Goal: Information Seeking & Learning: Learn about a topic

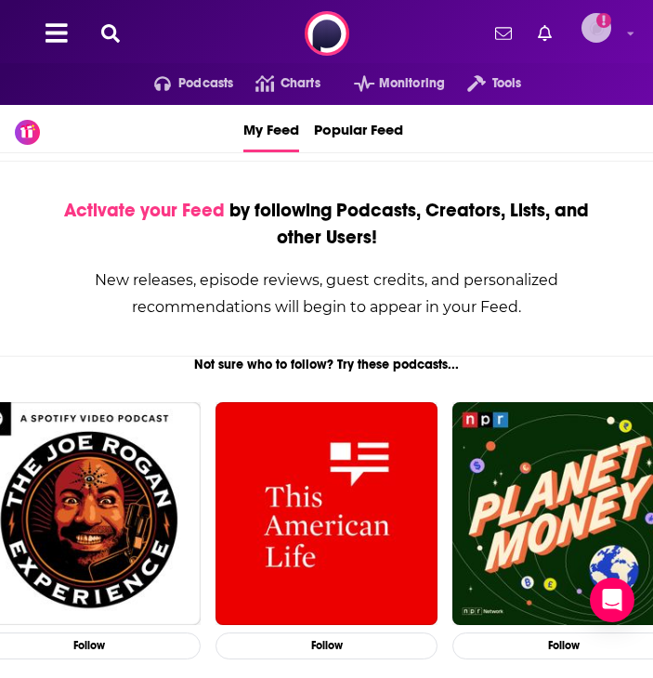
click at [611, 15] on div "Logged in as caitmwalters" at bounding box center [597, 28] width 30 height 30
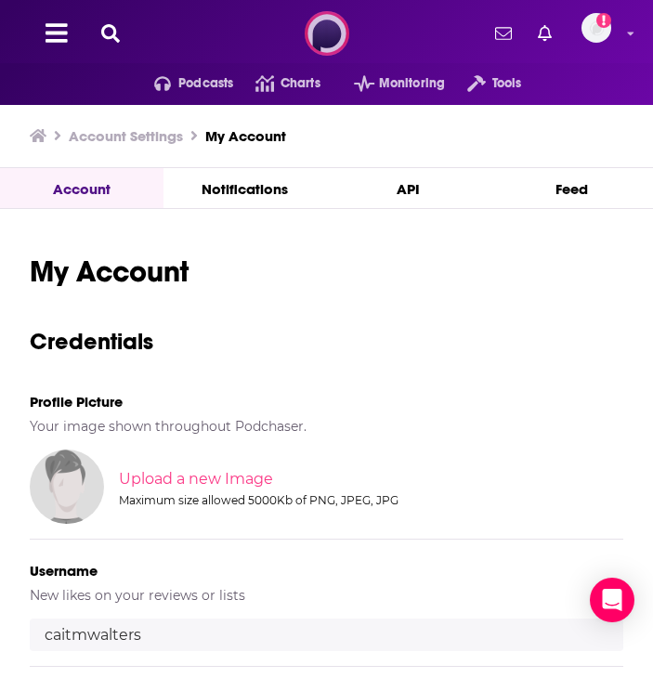
click at [310, 30] on img at bounding box center [327, 33] width 45 height 45
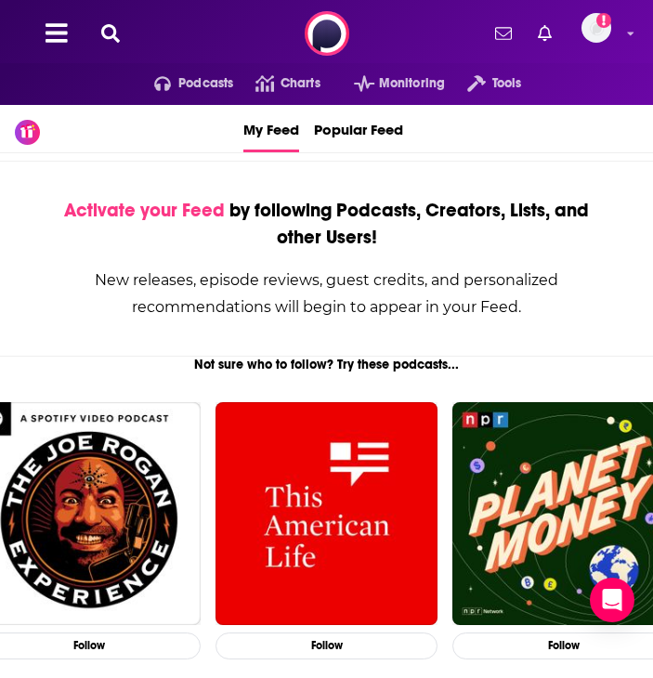
click at [102, 36] on icon at bounding box center [110, 33] width 19 height 19
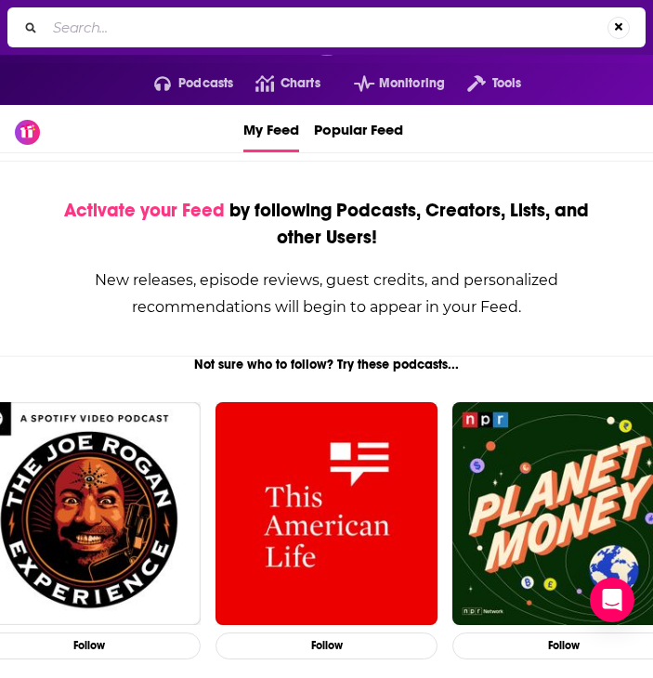
click at [127, 36] on input "Search..." at bounding box center [327, 28] width 562 height 30
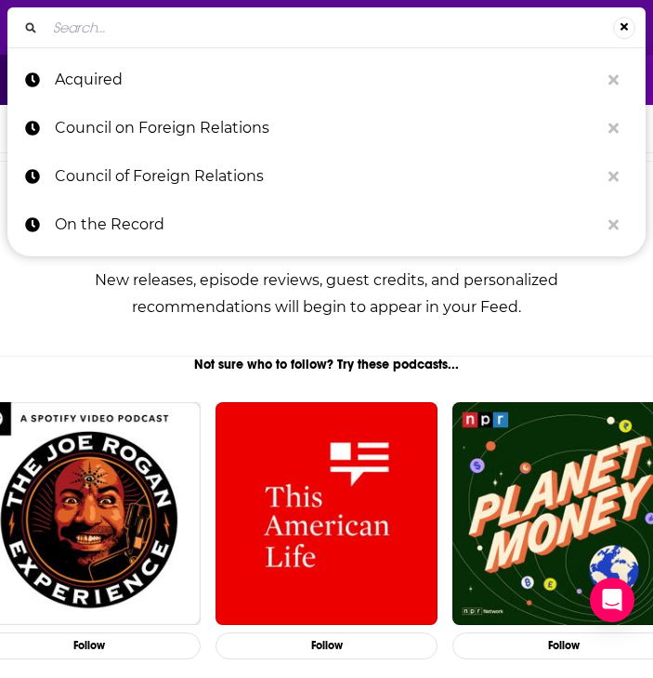
paste input "The Lazarus Heist"
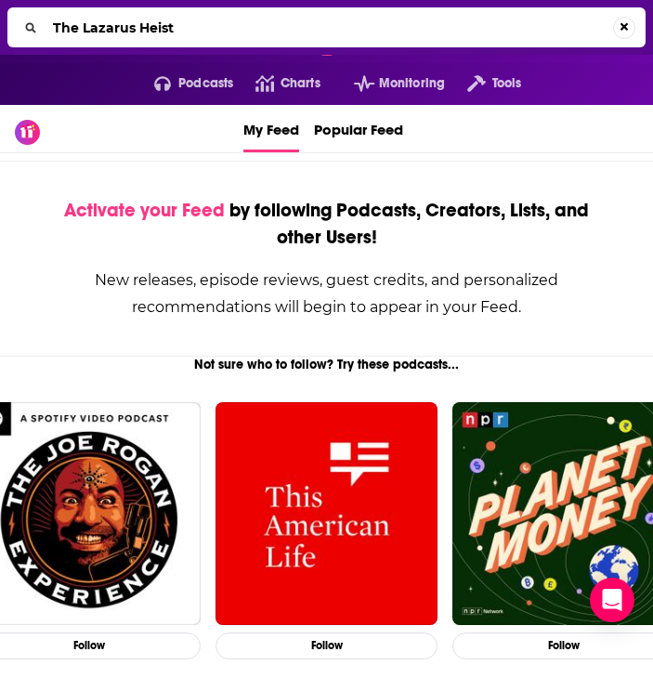
type input "The Lazarus Heist"
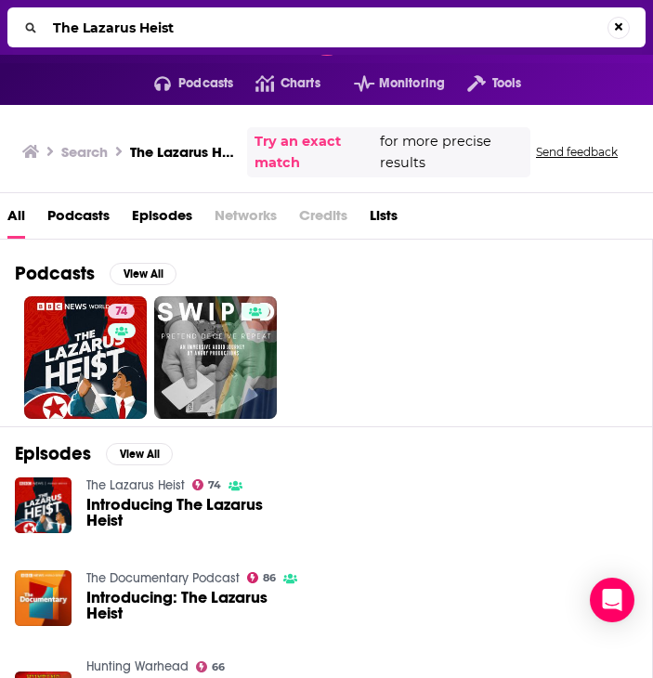
click at [141, 480] on link "The Lazarus Heist" at bounding box center [135, 486] width 98 height 16
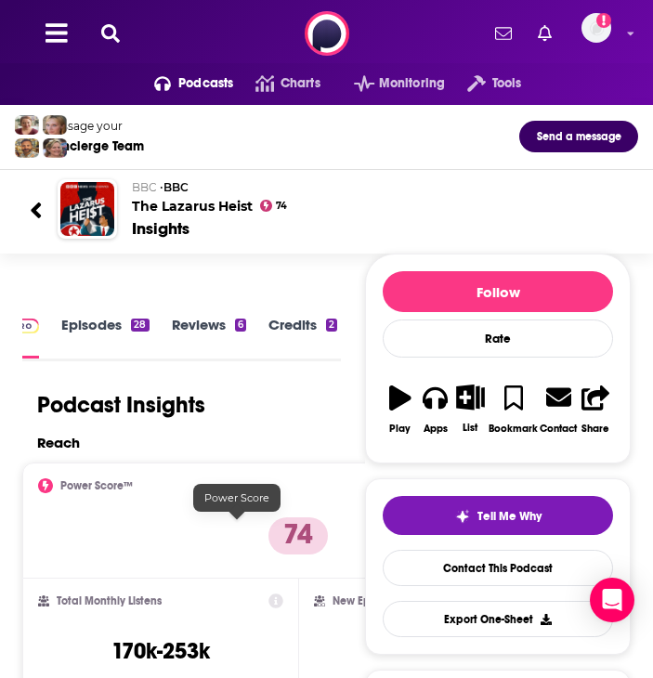
click at [269, 532] on p "74" at bounding box center [298, 536] width 59 height 37
copy p "74"
click at [110, 21] on div "Podcasts Charts Monitoring Tools For Business For Podcasters More Add a profile…" at bounding box center [326, 33] width 653 height 67
click at [110, 35] on icon at bounding box center [110, 33] width 19 height 19
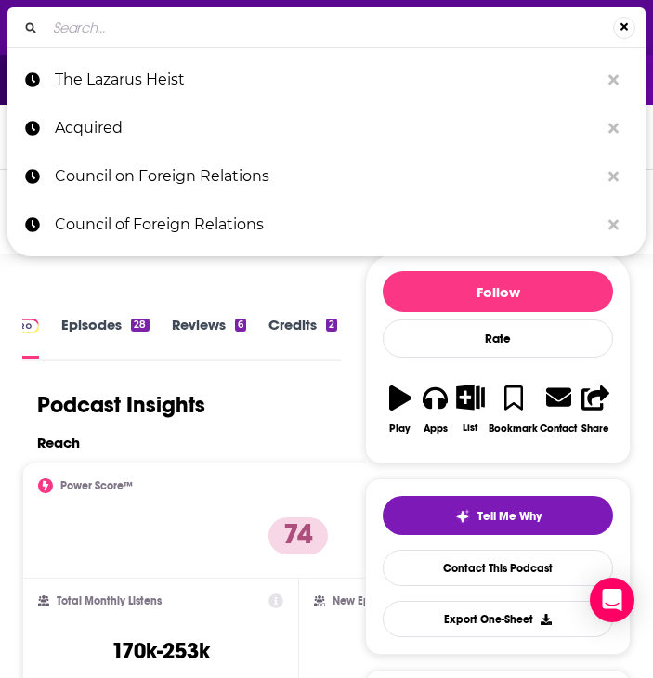
type input "The $6 billion dollar gold scam"
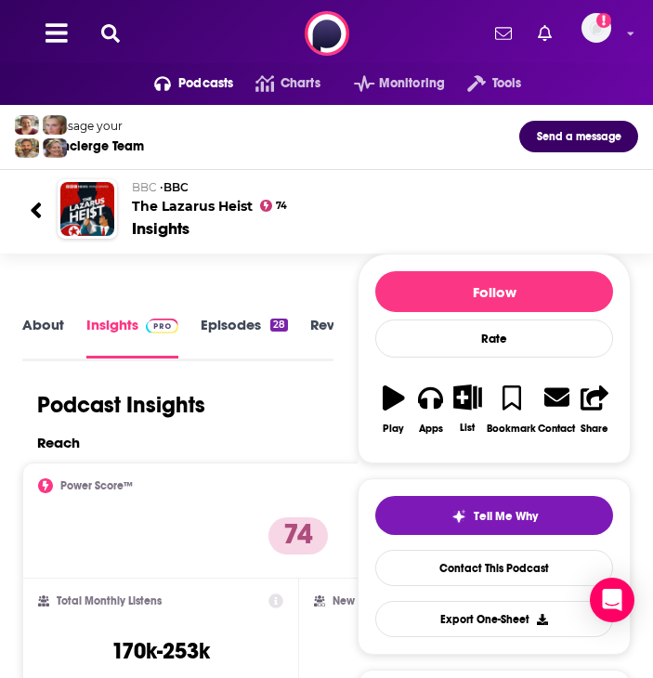
scroll to position [93, 0]
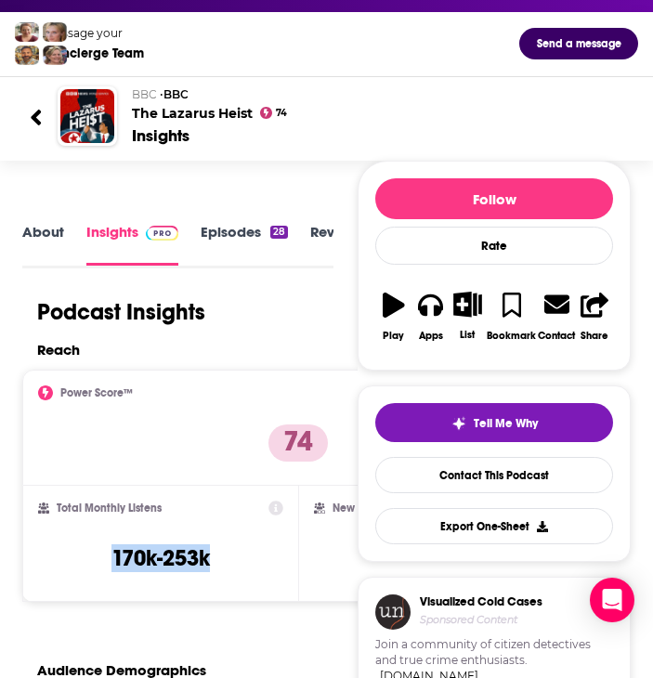
drag, startPoint x: 183, startPoint y: 560, endPoint x: 70, endPoint y: 553, distance: 113.6
click at [70, 553] on div "Total Monthly Listens 170k-253k" at bounding box center [160, 543] width 245 height 85
copy h3 "170k-253k"
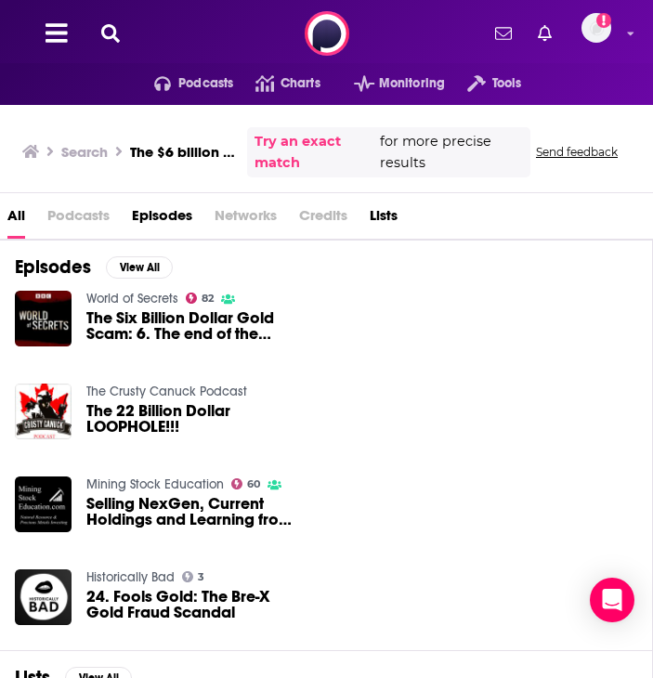
click at [165, 150] on h3 "The $6 billion dollar gold scam" at bounding box center [185, 152] width 110 height 18
click at [68, 221] on span "Podcasts" at bounding box center [78, 220] width 62 height 38
click at [46, 302] on img "The Six Billion Dollar Gold Scam: 6. The end of the bonanza" at bounding box center [43, 319] width 57 height 57
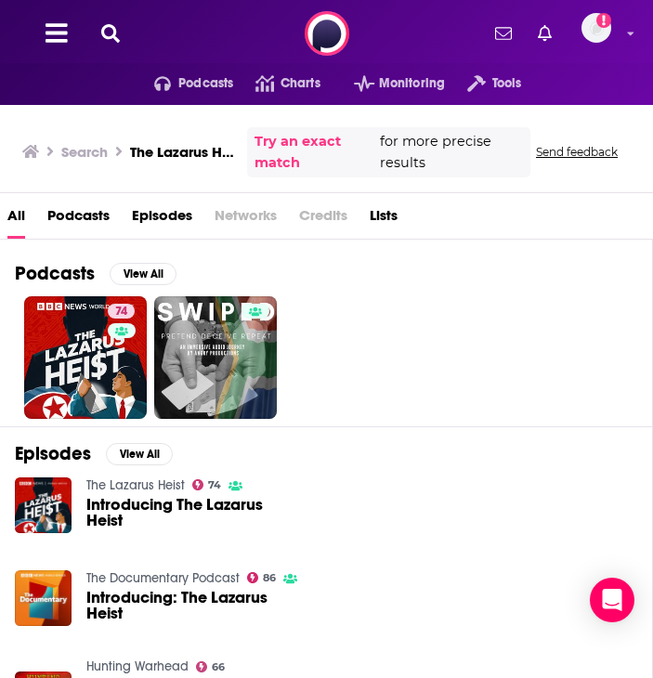
click at [111, 40] on icon at bounding box center [110, 33] width 19 height 19
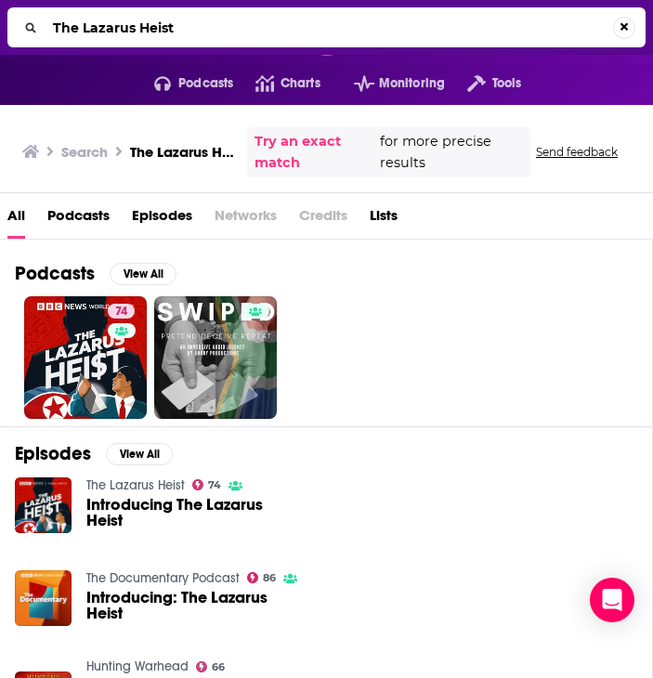
drag, startPoint x: 184, startPoint y: 25, endPoint x: -1, endPoint y: 31, distance: 185.0
click at [0, 31] on html "Podcasts Features Solutions Account Company Resources Say Hello </> Developer A…" at bounding box center [326, 339] width 653 height 678
type input "The $6 billion dollar gold scam"
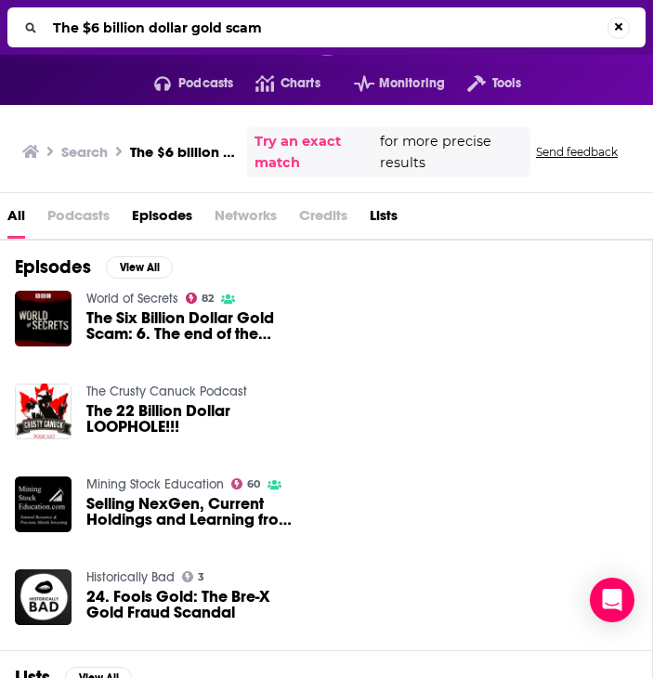
click at [137, 315] on span "The Six Billion Dollar Gold Scam: 6. The end of the bonanza" at bounding box center [192, 326] width 212 height 32
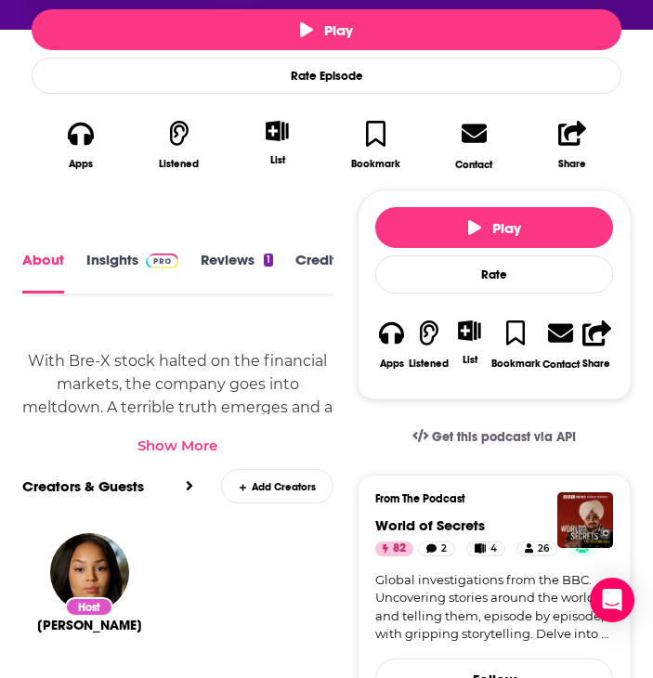
scroll to position [372, 0]
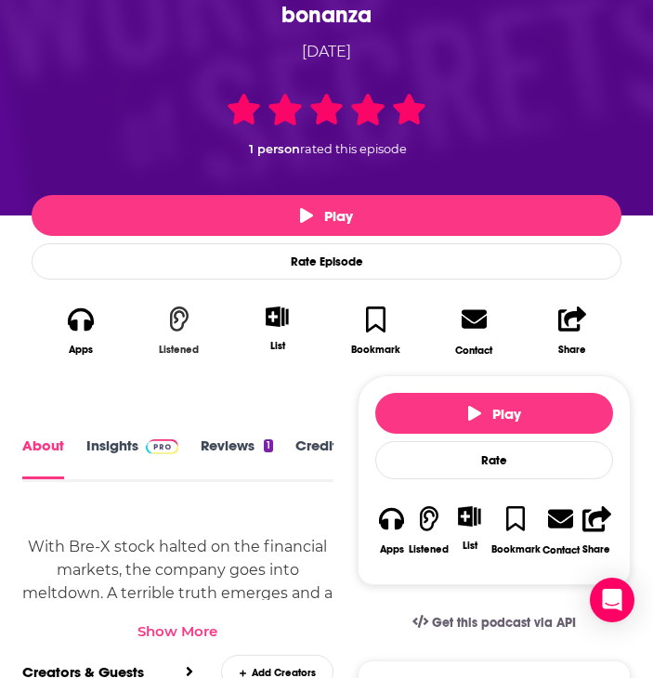
click at [169, 353] on div "Listened" at bounding box center [179, 350] width 40 height 12
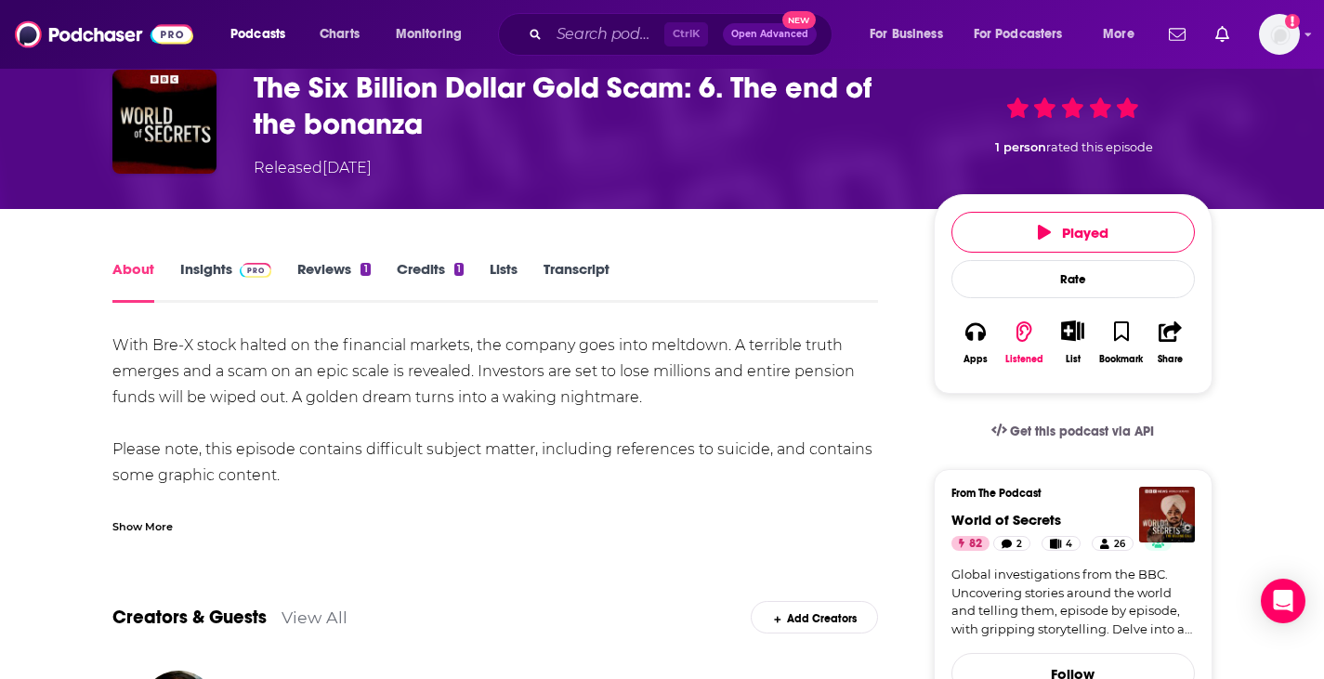
scroll to position [0, 0]
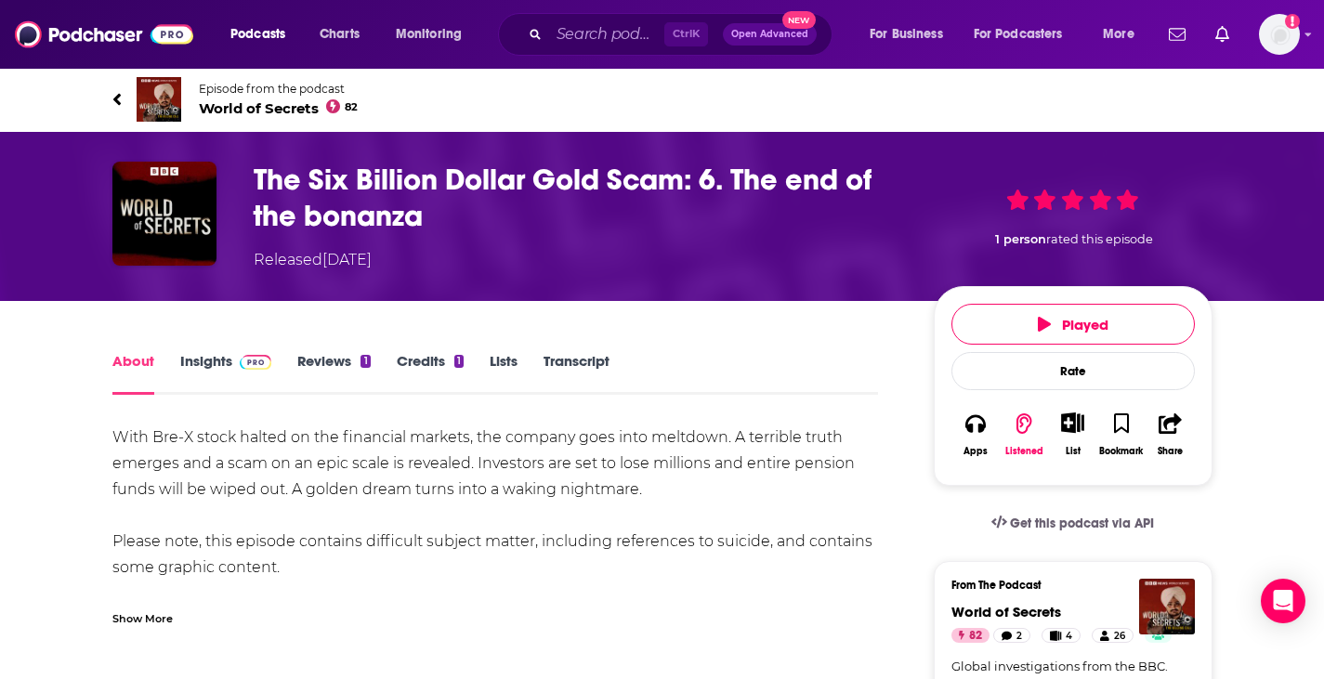
click at [204, 85] on span "Episode from the podcast" at bounding box center [279, 89] width 160 height 14
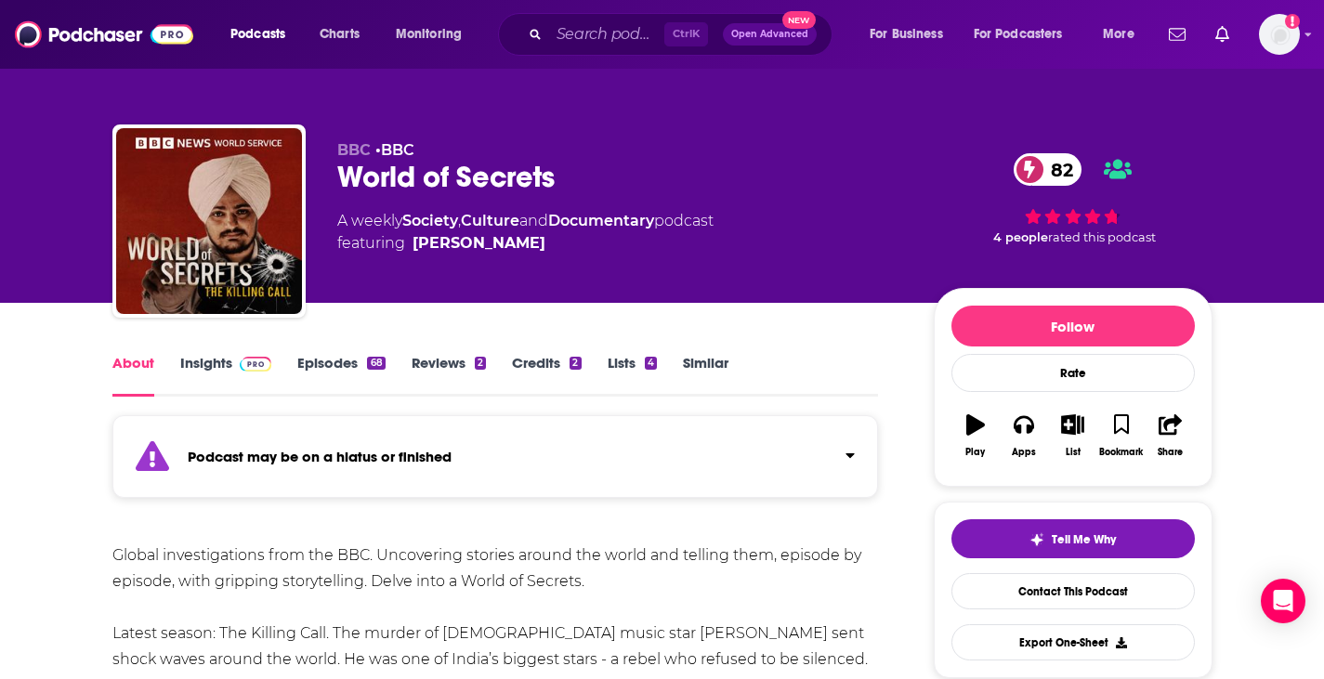
scroll to position [279, 0]
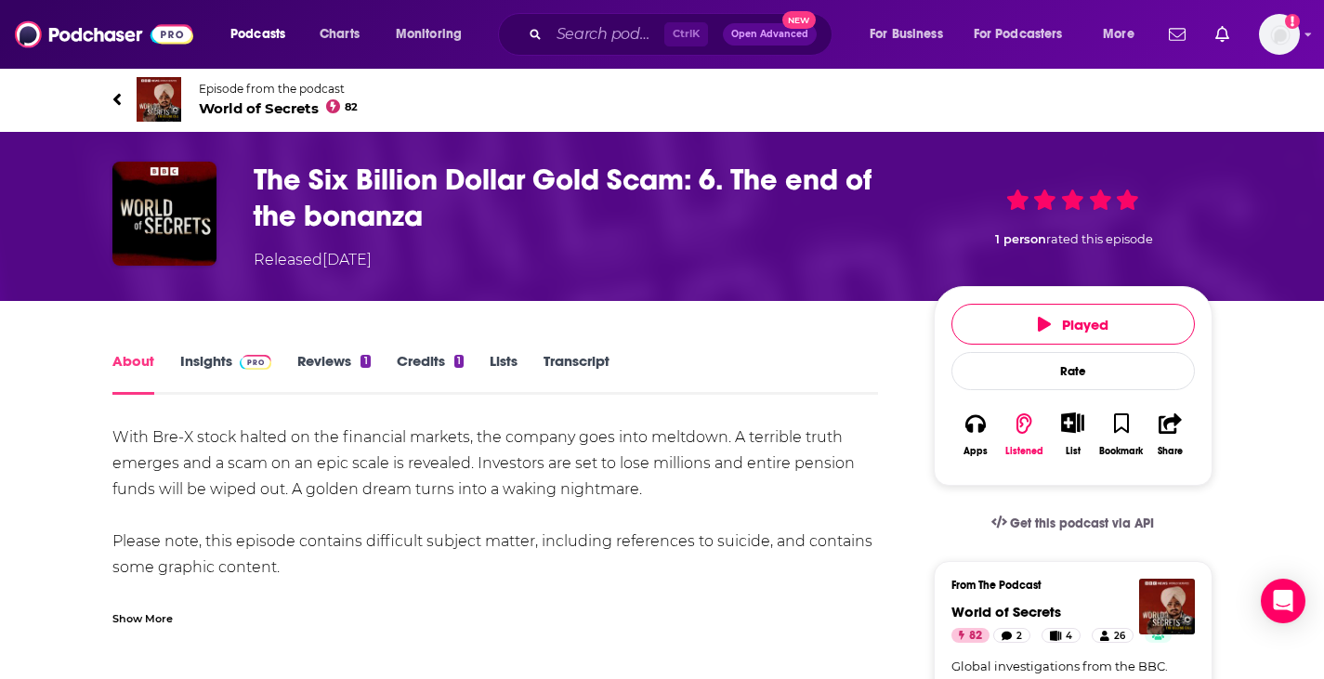
click at [234, 110] on span "World of Secrets 82" at bounding box center [279, 108] width 160 height 18
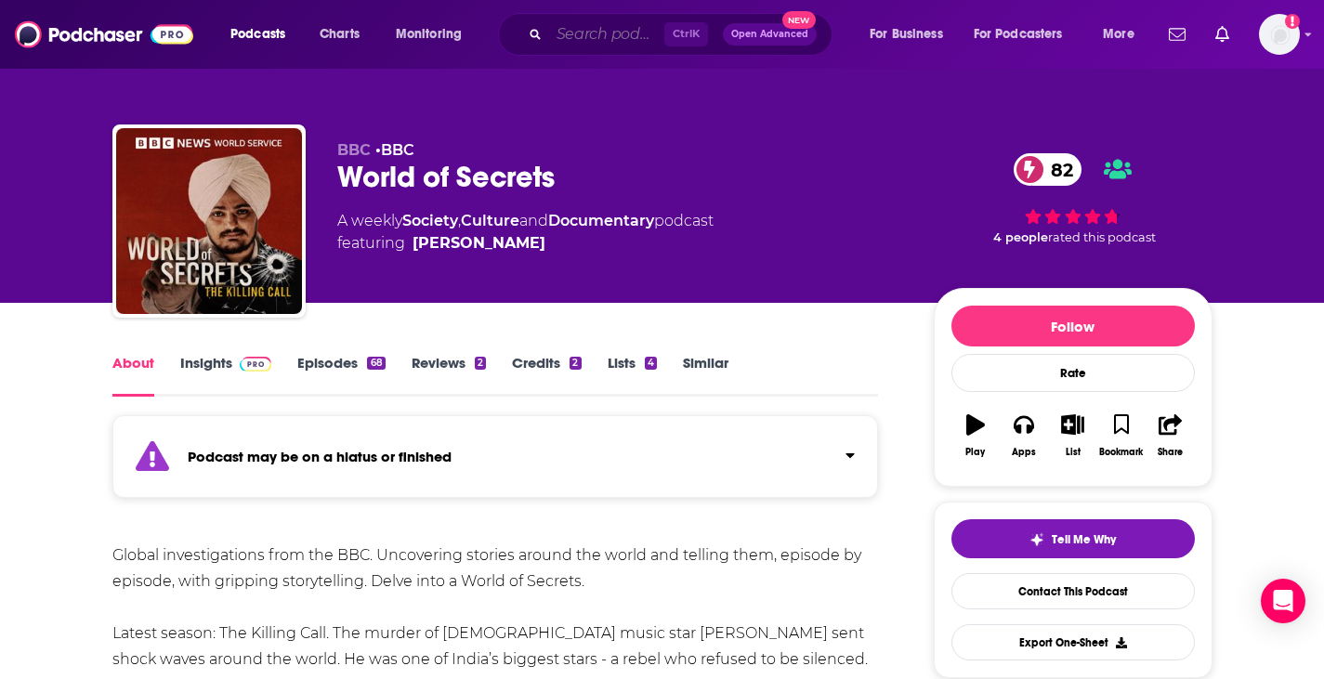
click at [602, 38] on input "Search podcasts, credits, & more..." at bounding box center [606, 35] width 115 height 30
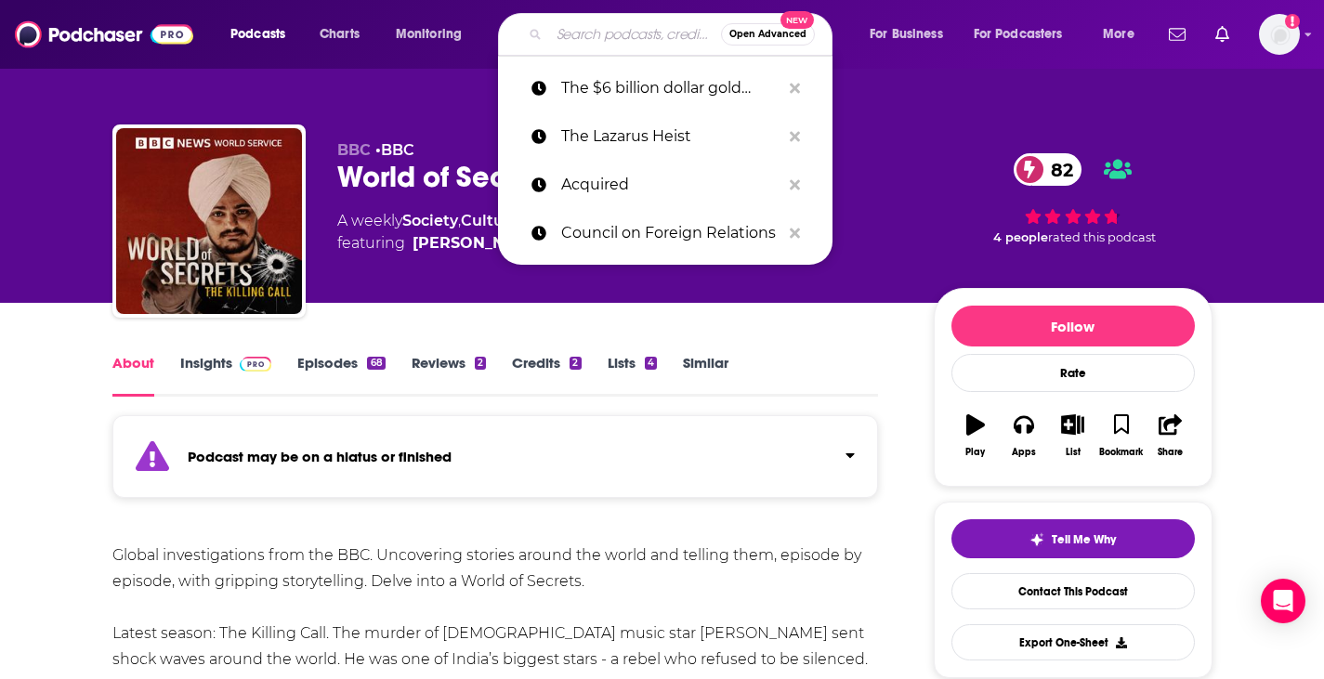
paste input "Shadow Kingdom God’s Banker"
type input "Shadow Kingdom God’s Banker"
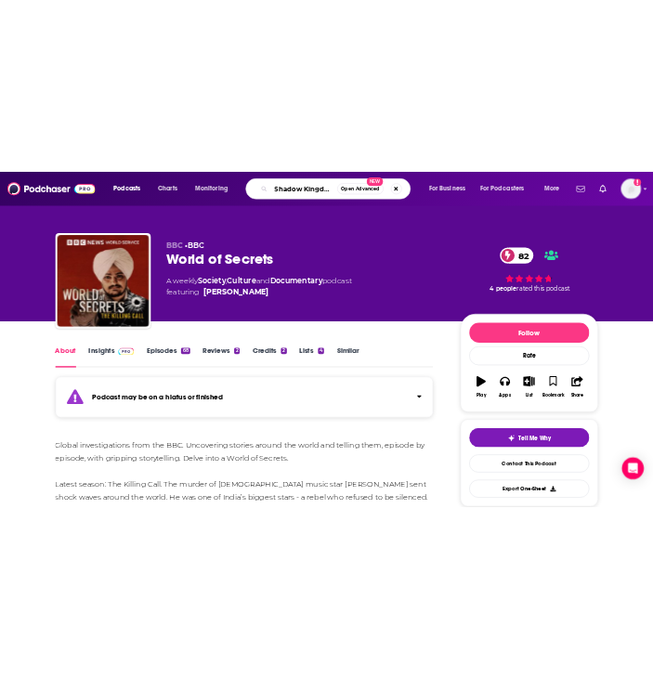
scroll to position [0, 98]
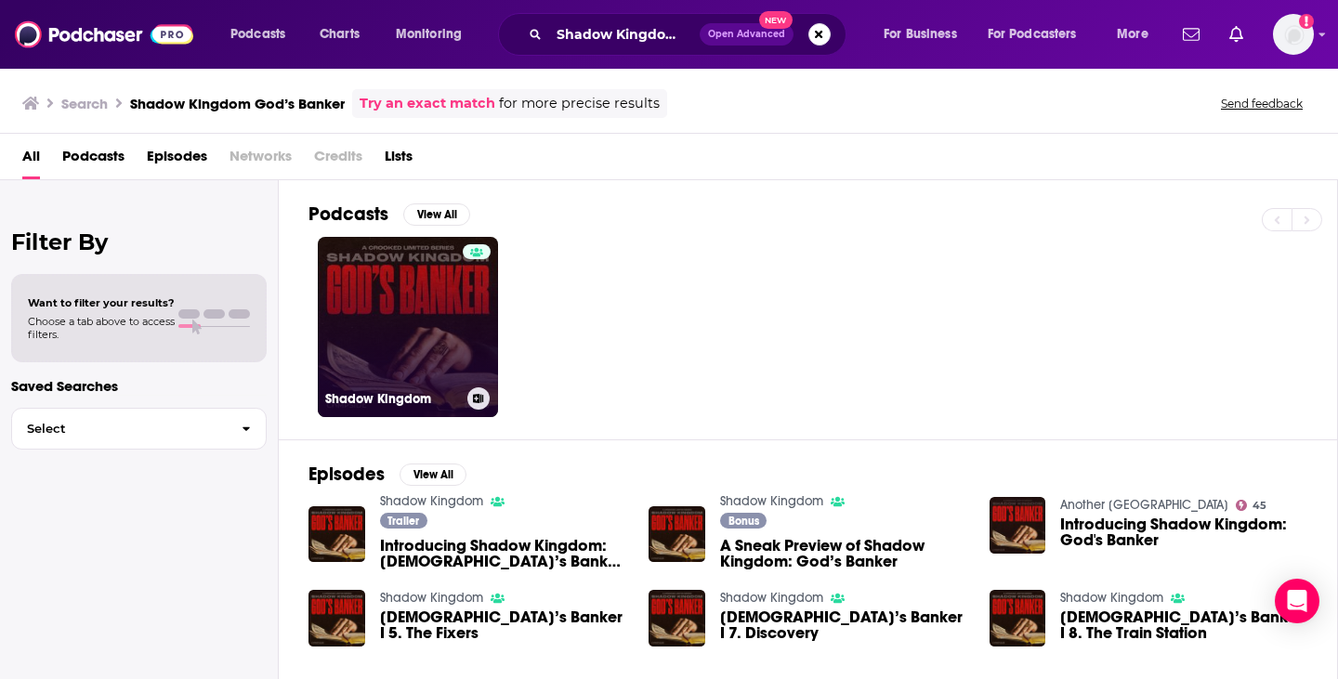
click at [438, 297] on link "Shadow Kingdom" at bounding box center [408, 327] width 180 height 180
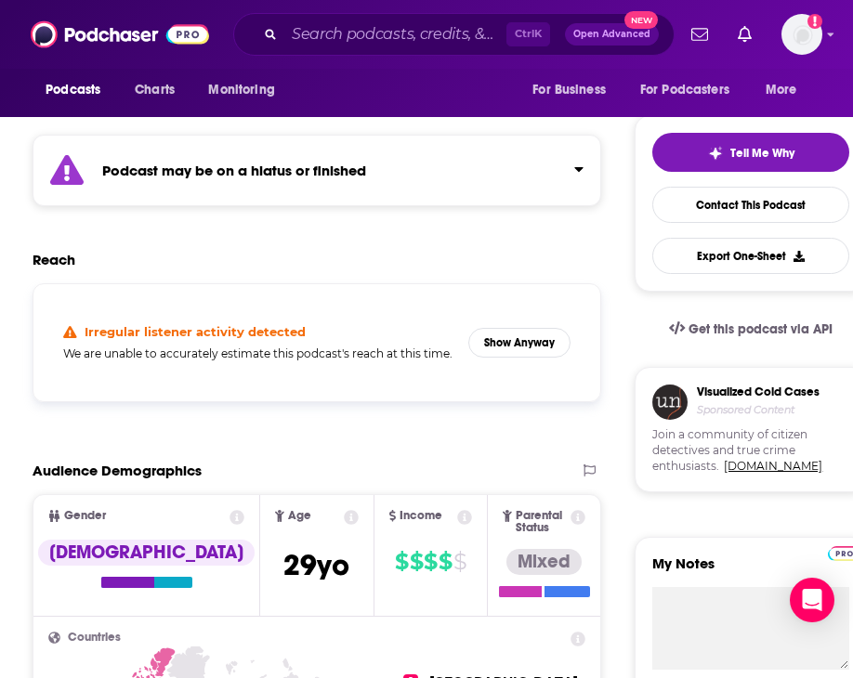
scroll to position [279, 0]
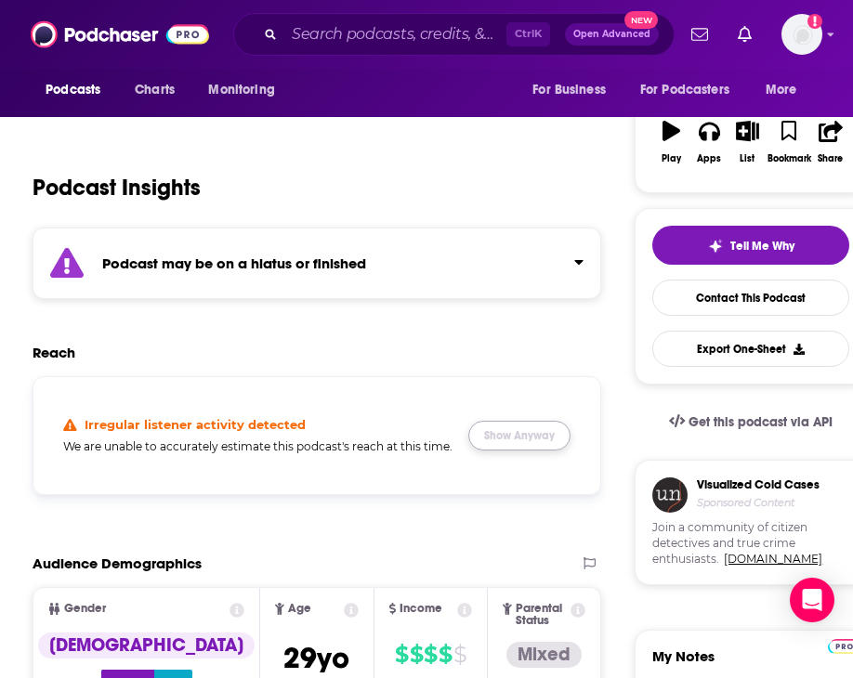
click at [526, 441] on button "Show Anyway" at bounding box center [519, 436] width 102 height 30
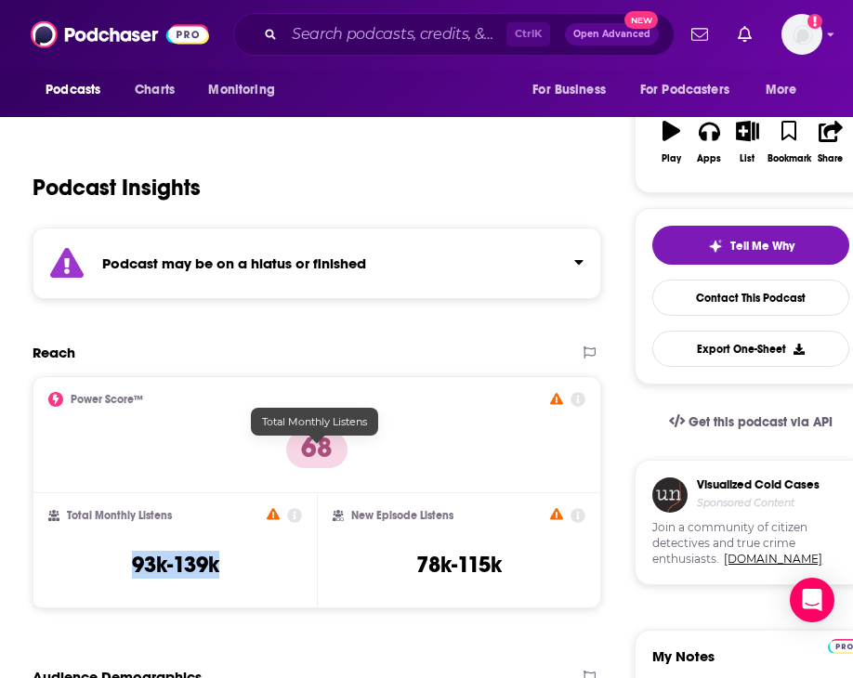
drag, startPoint x: 374, startPoint y: 451, endPoint x: 270, endPoint y: 449, distance: 103.2
click at [270, 508] on div "Total Monthly Listens 93k-139k" at bounding box center [175, 550] width 254 height 85
copy h3 "93k-139k"
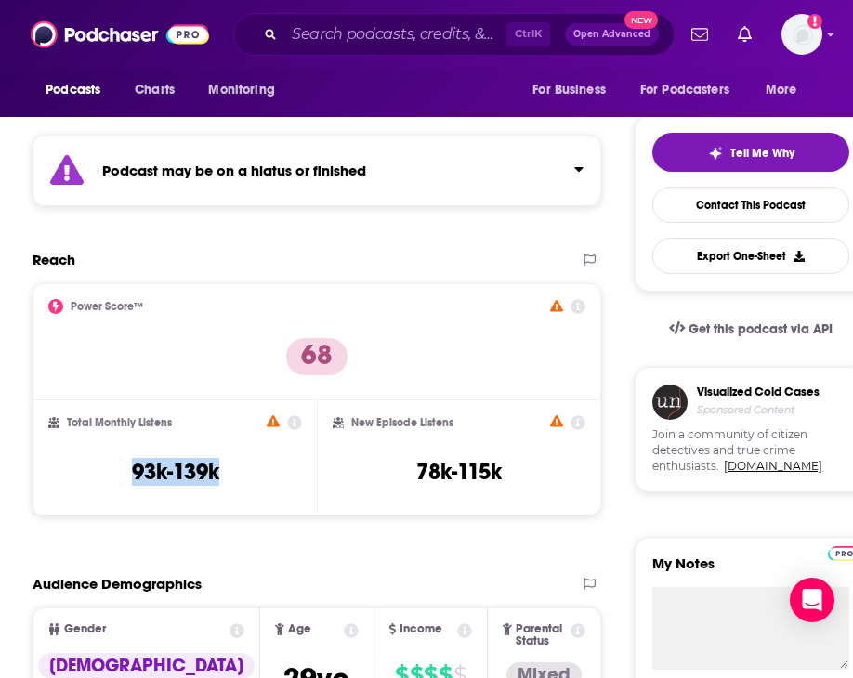
scroll to position [0, 0]
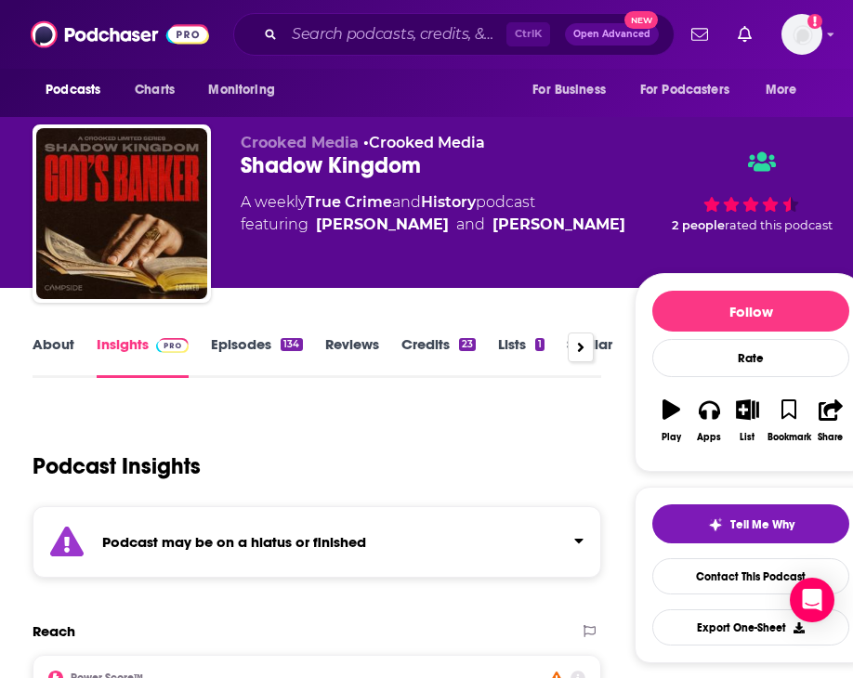
click at [243, 348] on link "Episodes 134" at bounding box center [256, 356] width 91 height 43
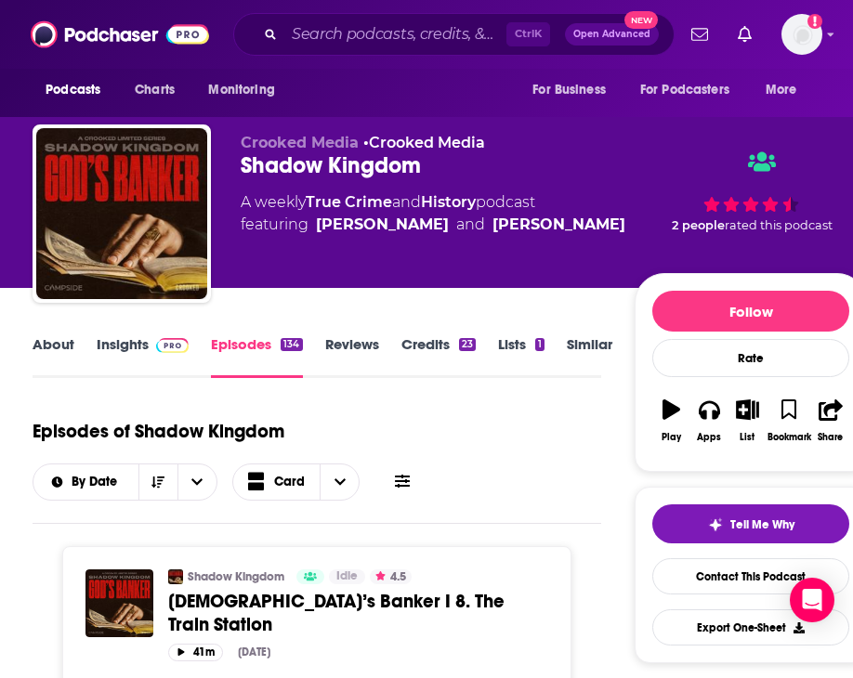
click at [61, 348] on link "About" at bounding box center [54, 356] width 42 height 43
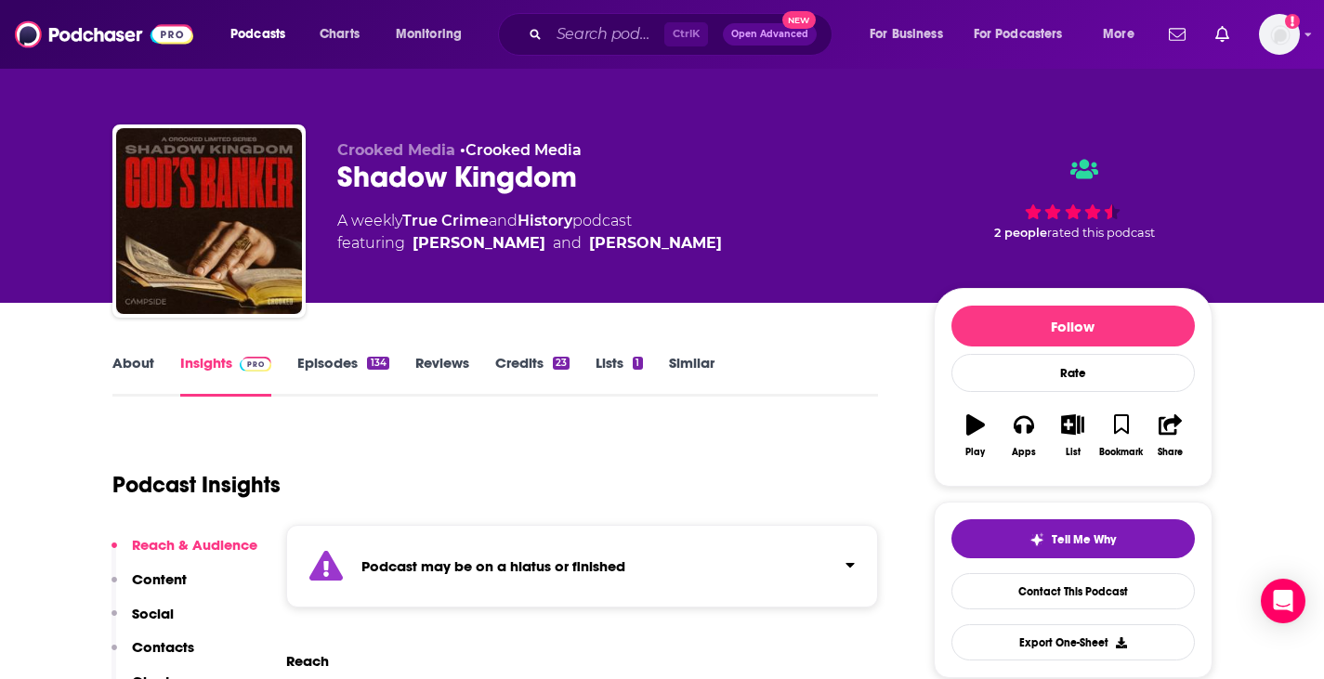
click at [633, 545] on div "Podcast may be on a hiatus or finished" at bounding box center [582, 566] width 593 height 83
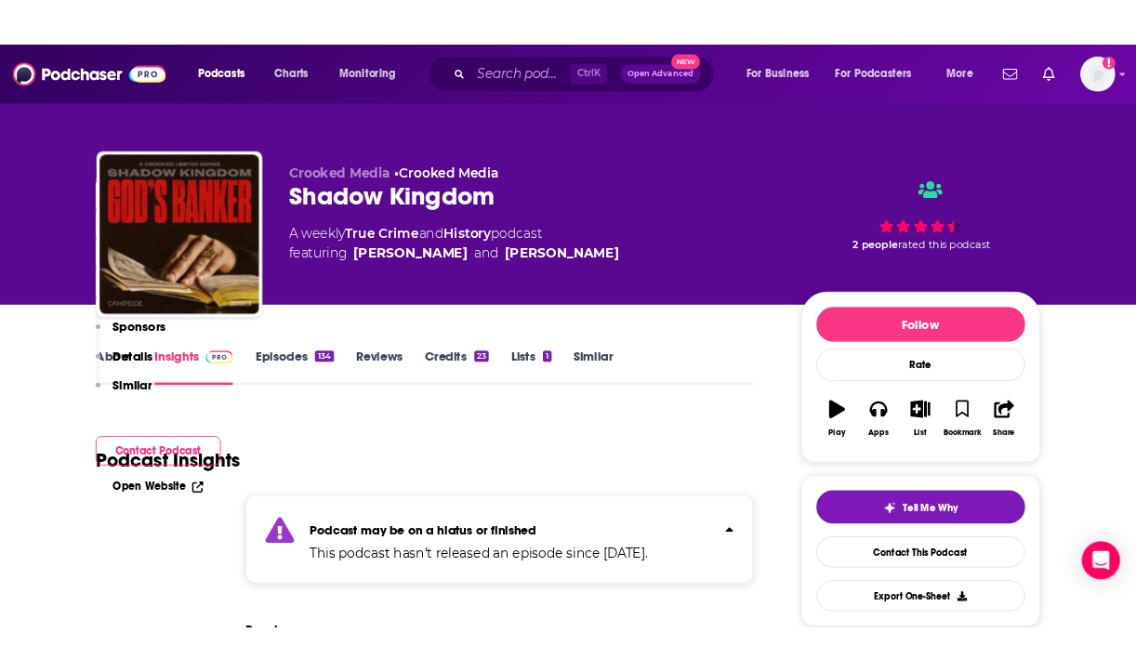
scroll to position [372, 0]
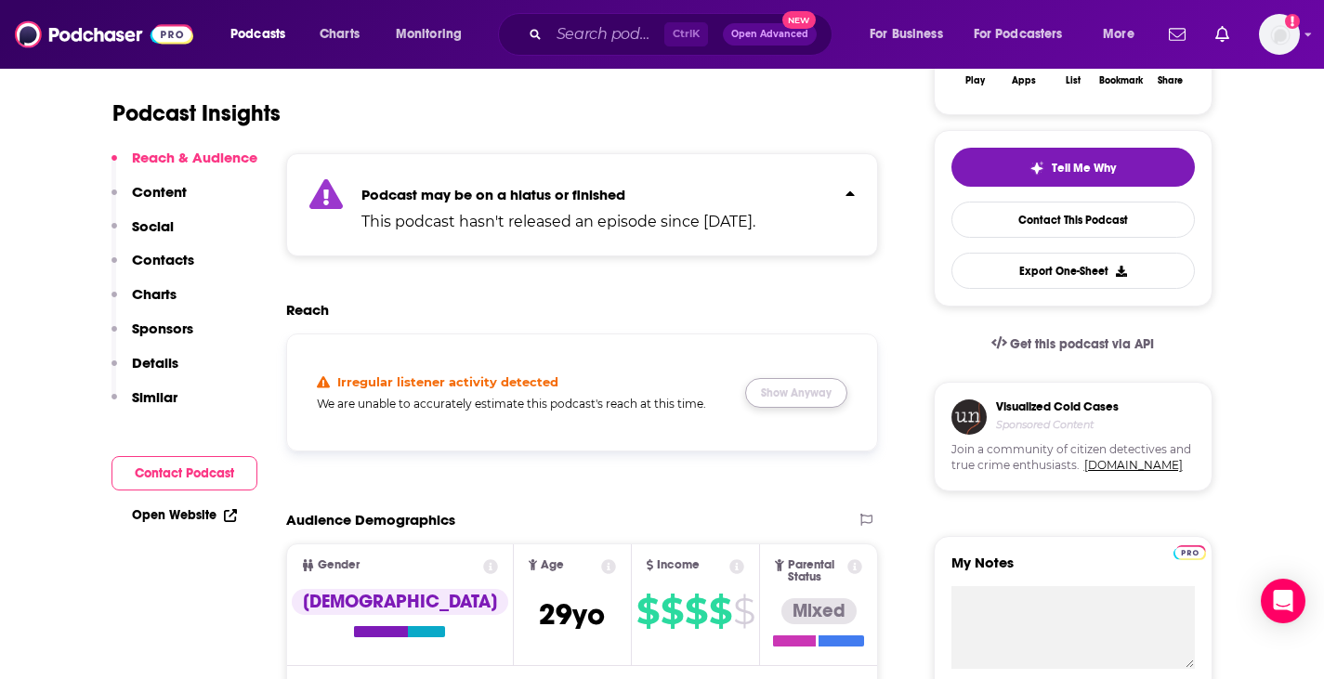
click at [652, 390] on button "Show Anyway" at bounding box center [796, 393] width 102 height 30
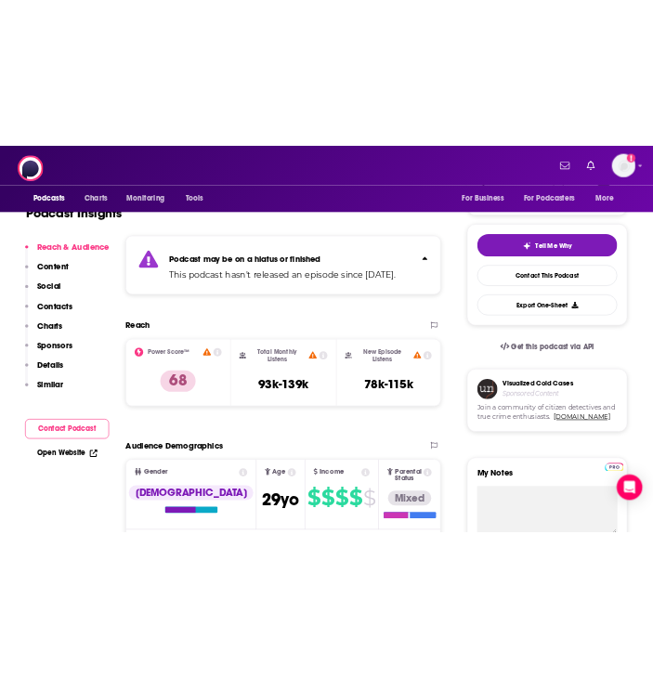
scroll to position [0, 0]
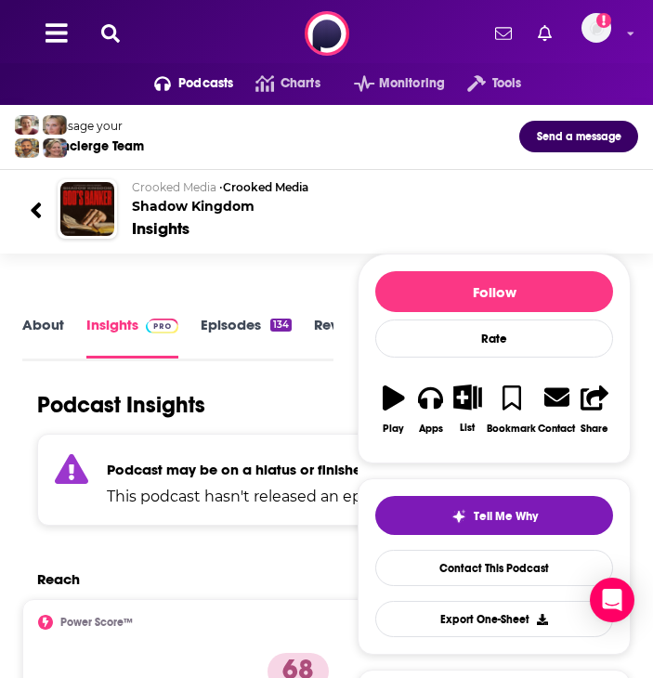
click at [118, 24] on icon at bounding box center [110, 33] width 19 height 19
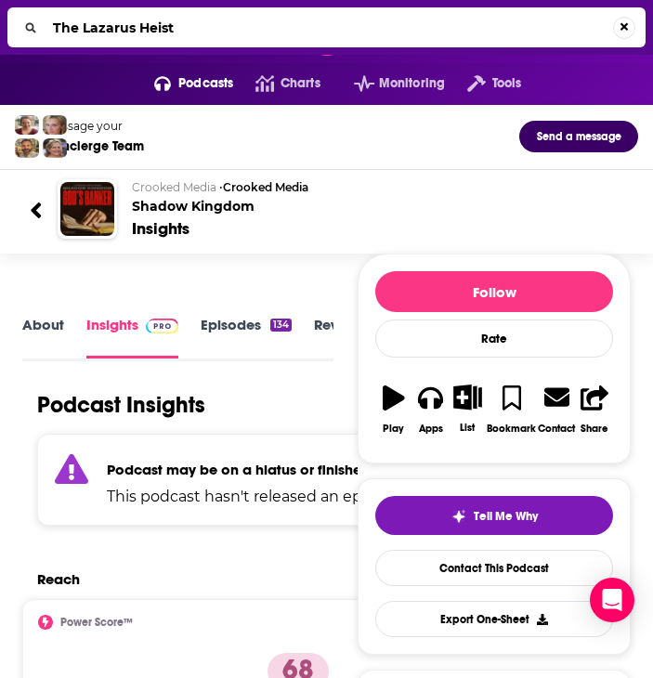
type input "The Lazarus Heist"
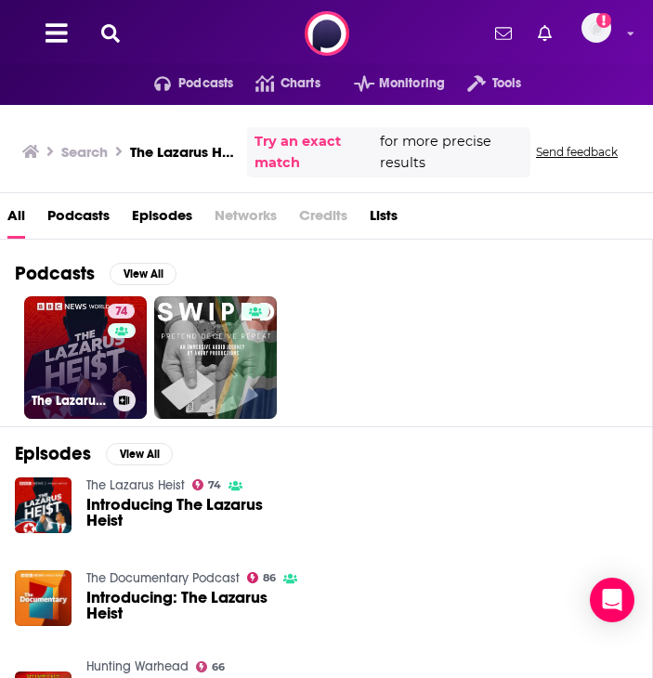
click at [80, 372] on link "74 The Lazarus Heist" at bounding box center [85, 357] width 123 height 123
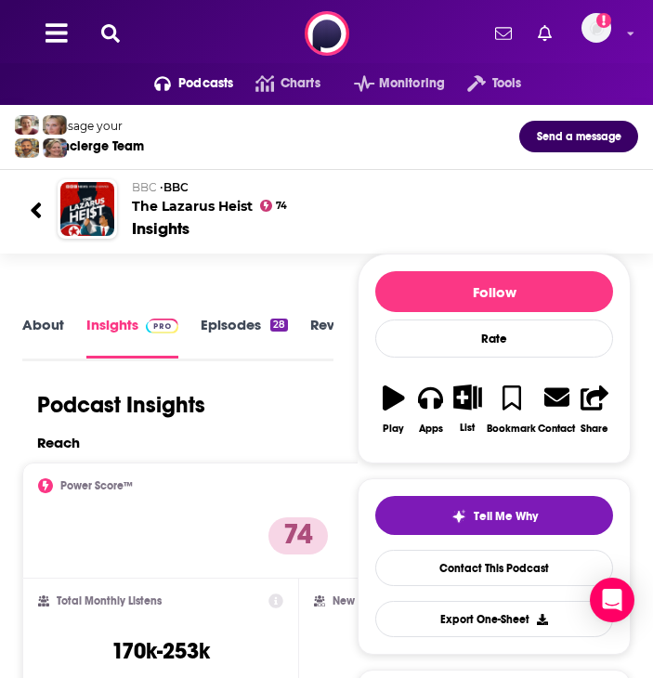
click at [110, 24] on icon at bounding box center [110, 33] width 19 height 19
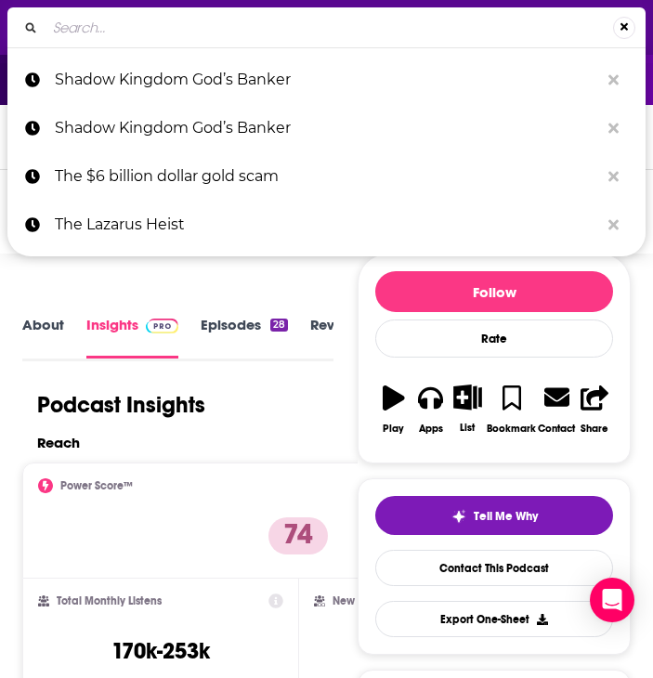
type input "Rabbit Hole"
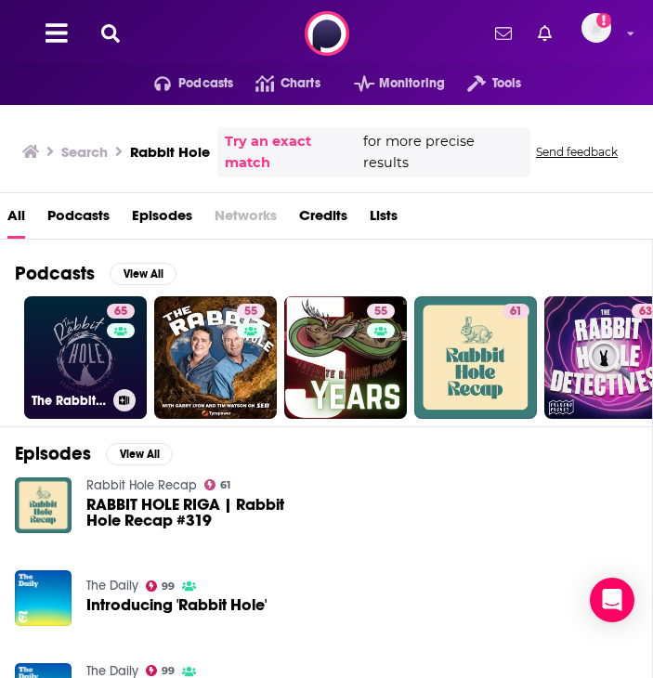
click at [96, 335] on link "65 The Rabbit Hole: Conspiracy Theories" at bounding box center [85, 357] width 123 height 123
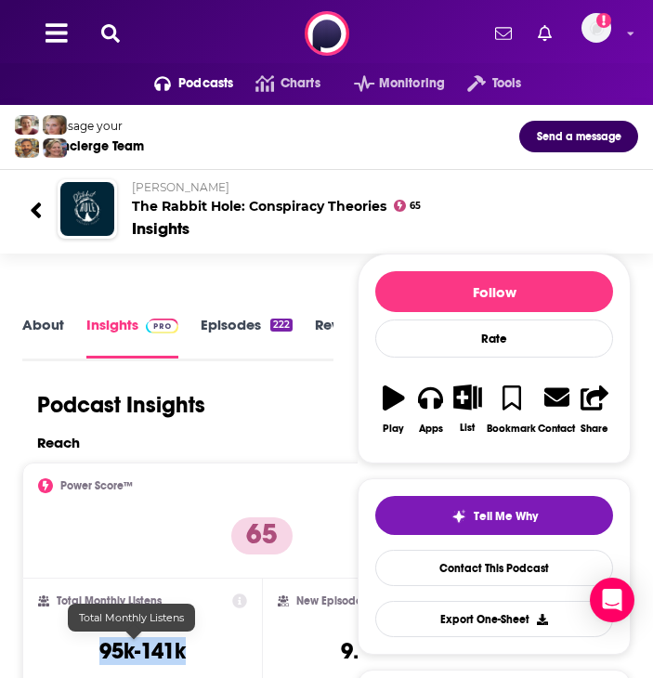
drag, startPoint x: 178, startPoint y: 653, endPoint x: 94, endPoint y: 651, distance: 84.6
click at [94, 651] on div "Total Monthly Listens 95k-141k" at bounding box center [142, 636] width 209 height 85
copy h3 "95k-141k"
click at [121, 36] on button at bounding box center [111, 33] width 30 height 21
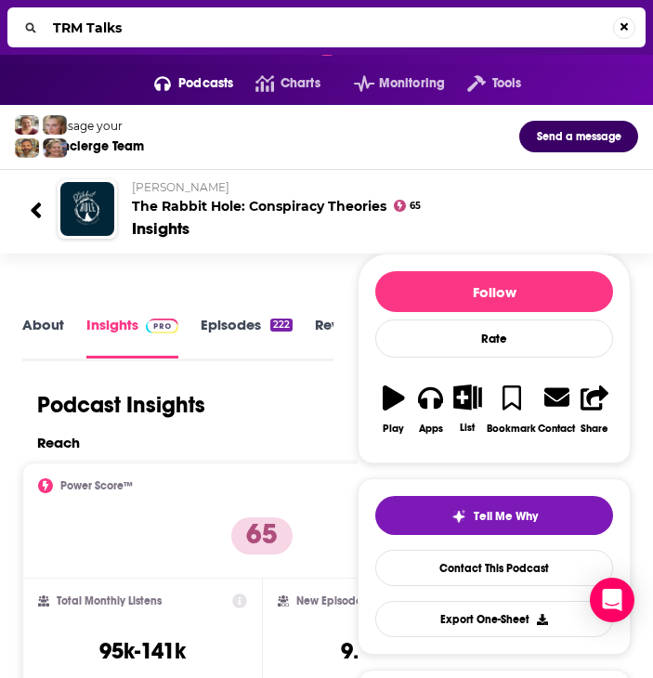
type input "TRM Talks"
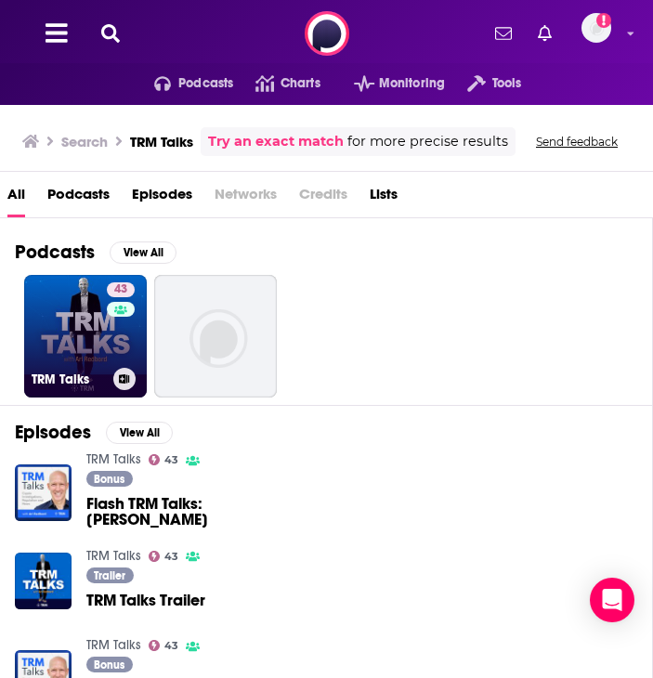
click at [103, 353] on link "43 TRM Talks" at bounding box center [85, 336] width 123 height 123
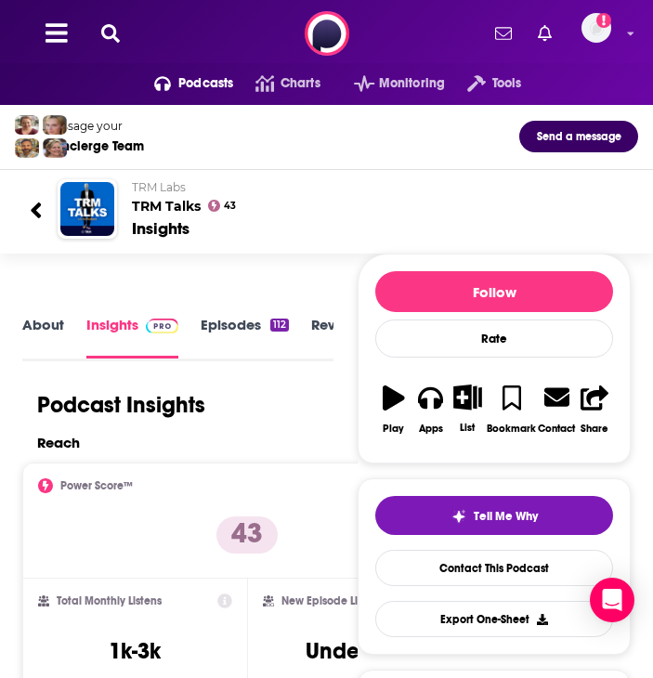
scroll to position [93, 0]
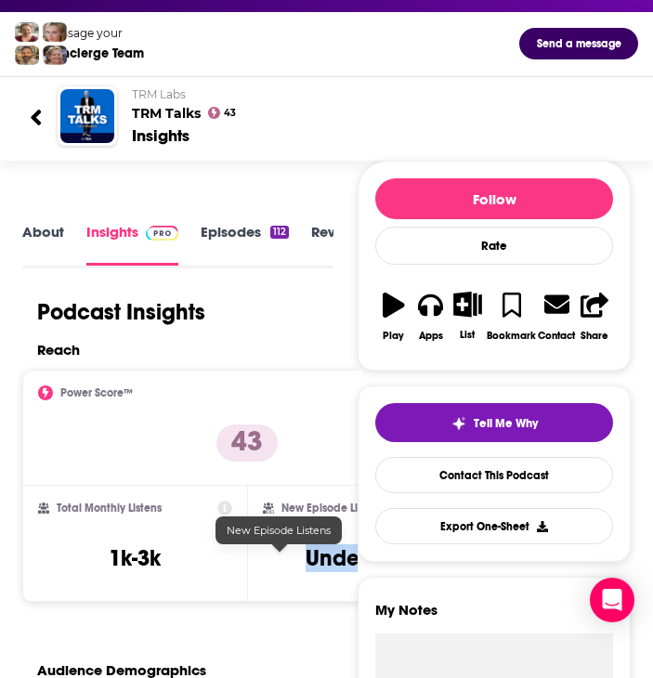
drag, startPoint x: 336, startPoint y: 563, endPoint x: 227, endPoint y: 559, distance: 109.7
click at [263, 559] on div "New Episode Listens Under 1.9k" at bounding box center [359, 543] width 193 height 85
copy h3 "Under 1.9k"
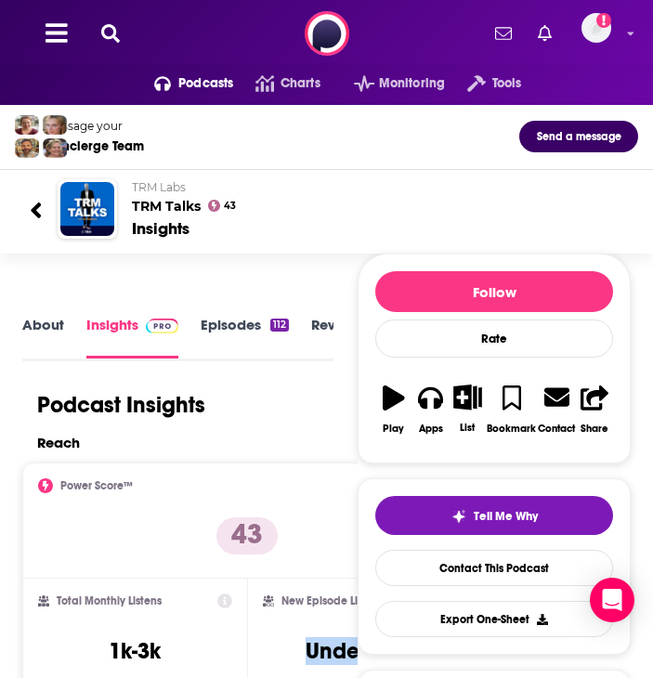
click at [114, 34] on icon at bounding box center [110, 33] width 19 height 19
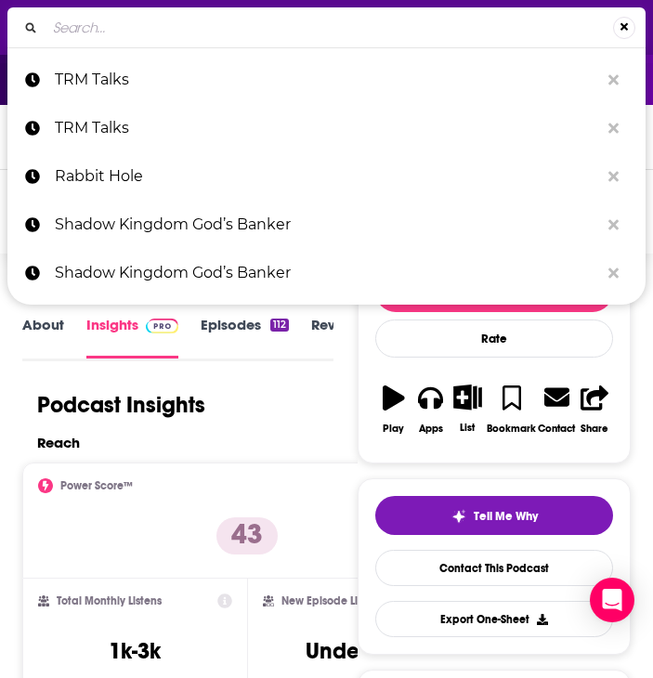
type input "404 Media"
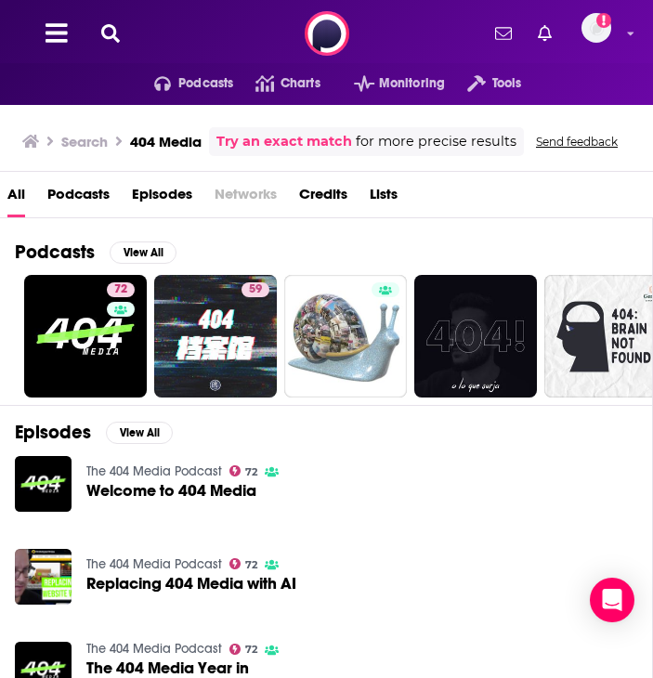
click at [142, 469] on link "The 404 Media Podcast" at bounding box center [154, 472] width 136 height 16
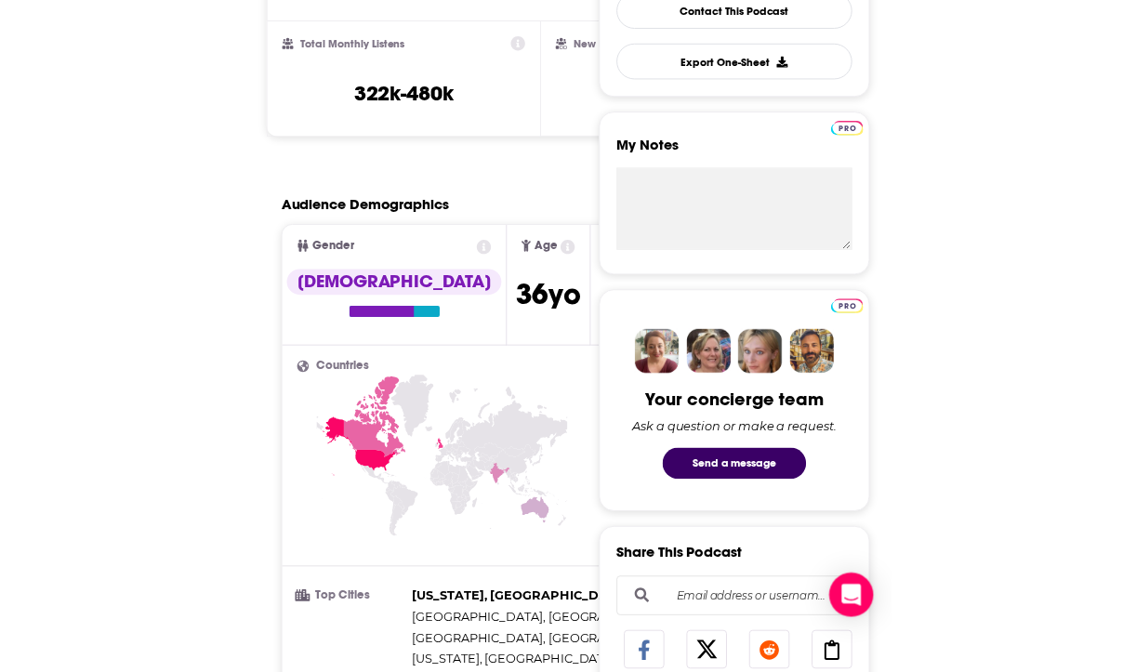
scroll to position [372, 0]
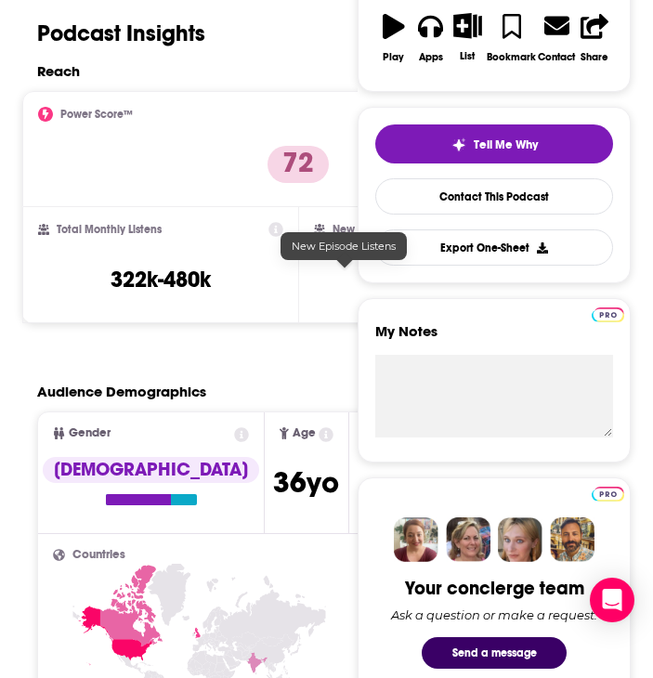
drag, startPoint x: 303, startPoint y: 277, endPoint x: 357, endPoint y: 280, distance: 54.0
click at [357, 280] on div "New Episode Listens 64k-95k" at bounding box center [436, 264] width 244 height 85
copy h3 "64k-9"
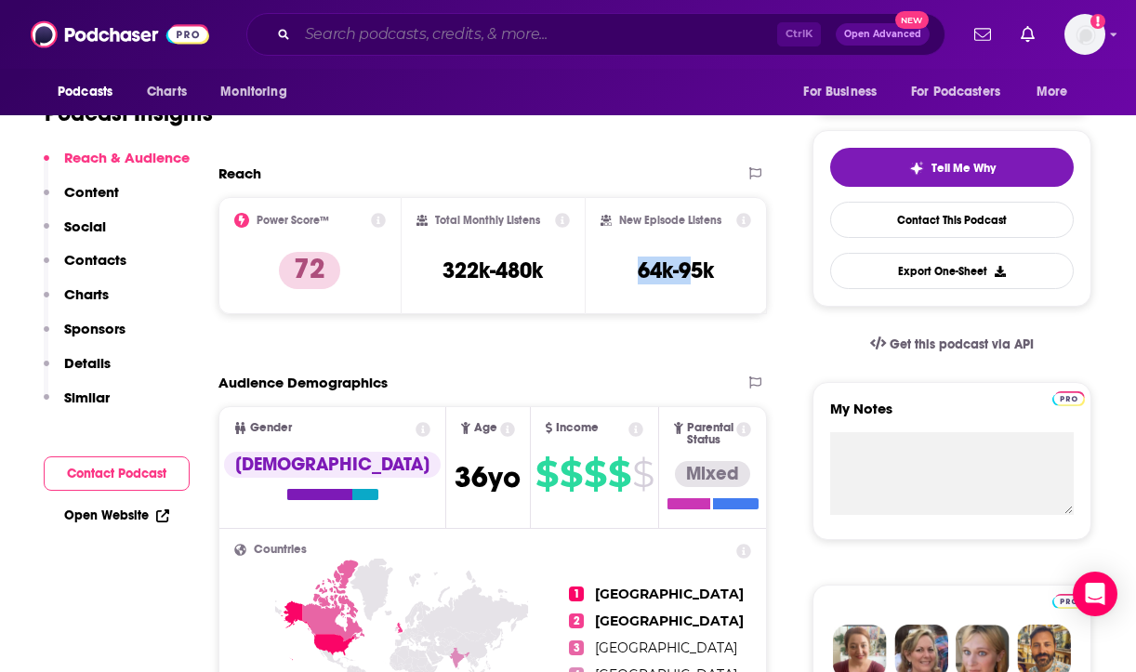
click at [599, 33] on input "Search podcasts, credits, & more..." at bounding box center [536, 35] width 479 height 30
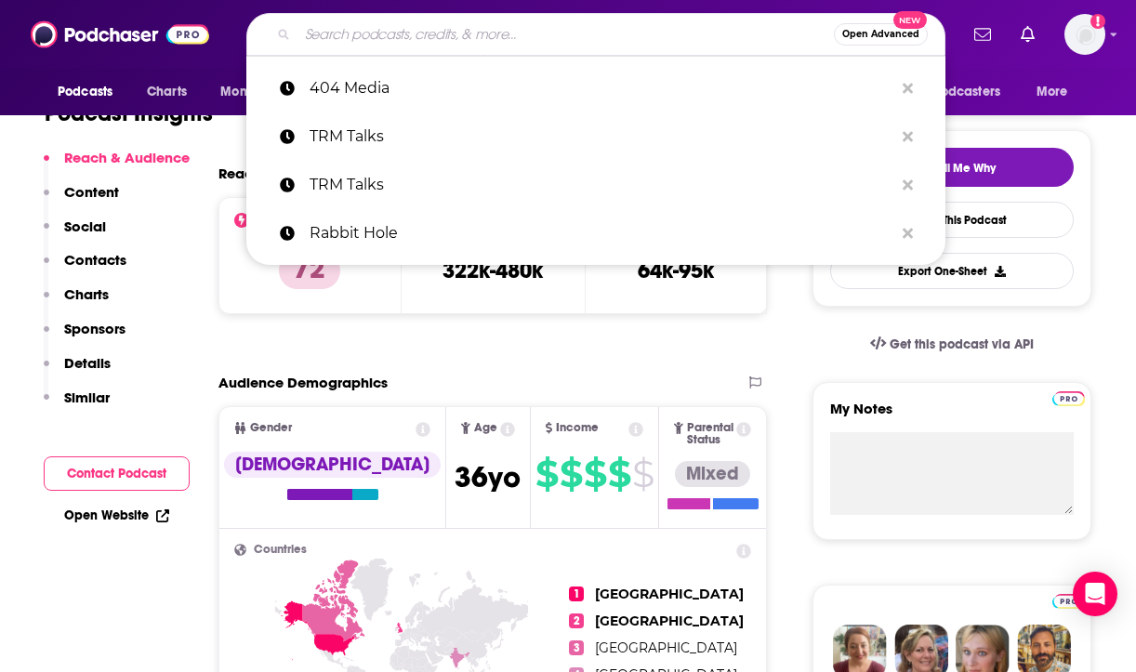
paste input "AI Explained"
type input "AI Explained"
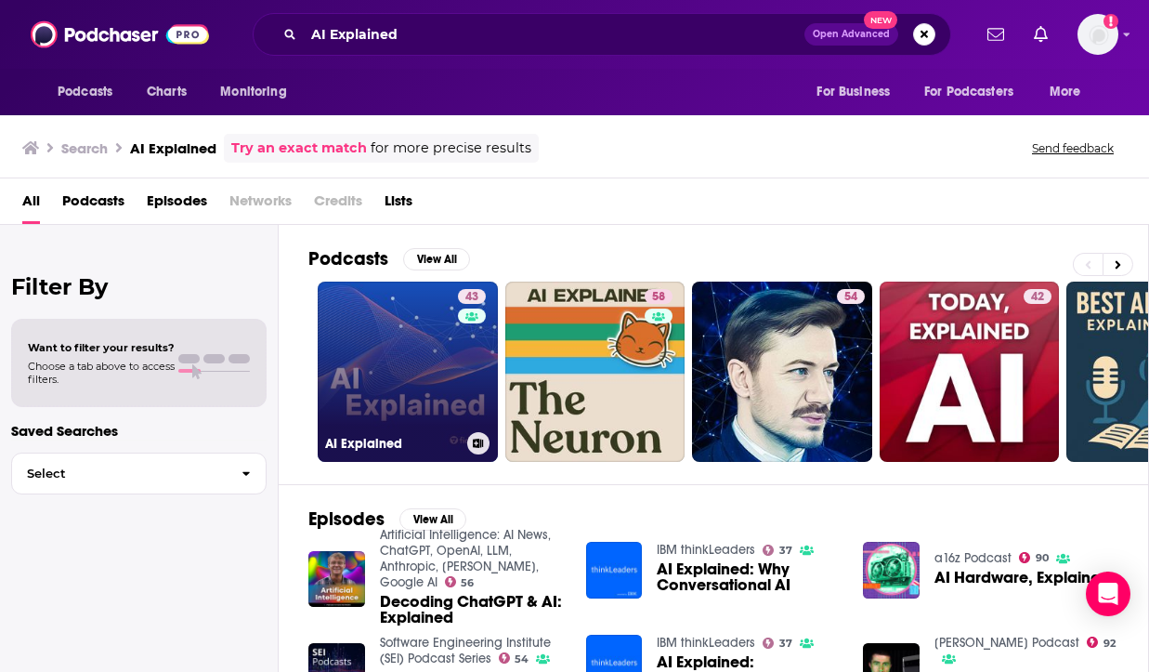
click at [444, 388] on link "43 AI Explained" at bounding box center [408, 372] width 180 height 180
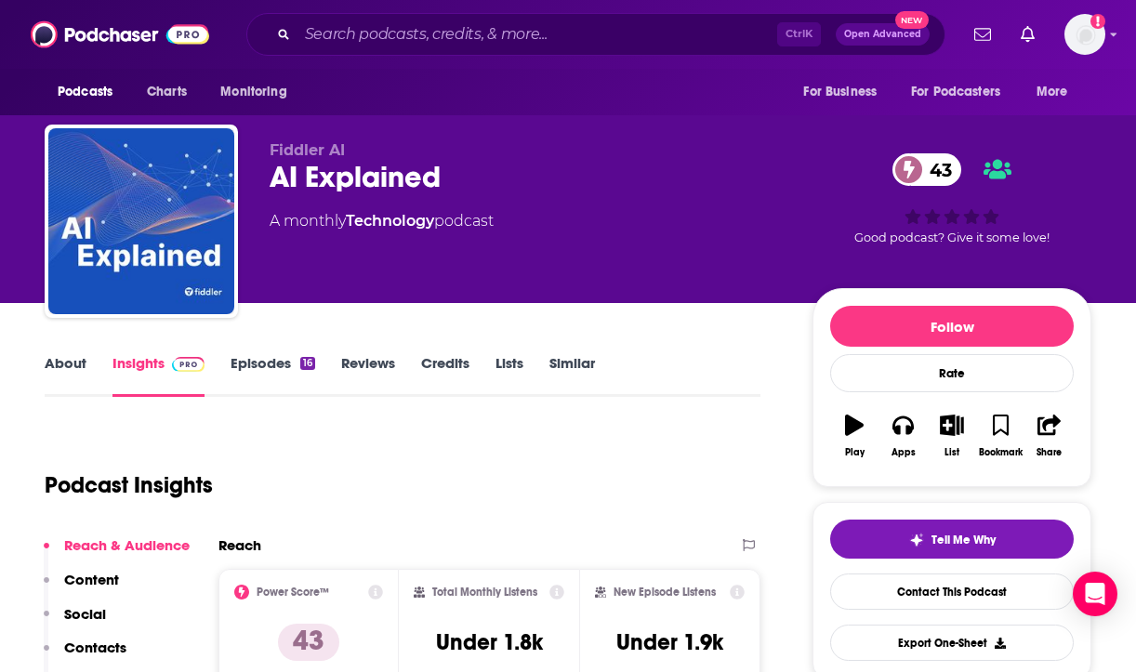
scroll to position [279, 0]
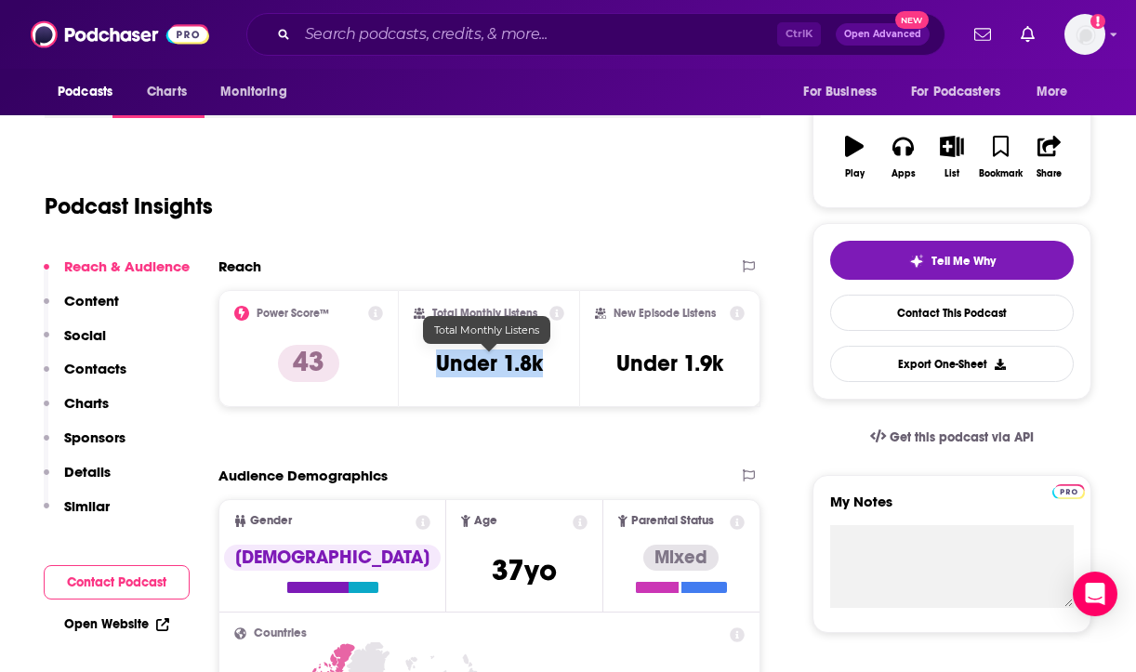
drag, startPoint x: 539, startPoint y: 363, endPoint x: 438, endPoint y: 367, distance: 101.4
click at [438, 367] on h3 "Under 1.8k" at bounding box center [489, 363] width 107 height 28
copy h3 "Under 1.8k"
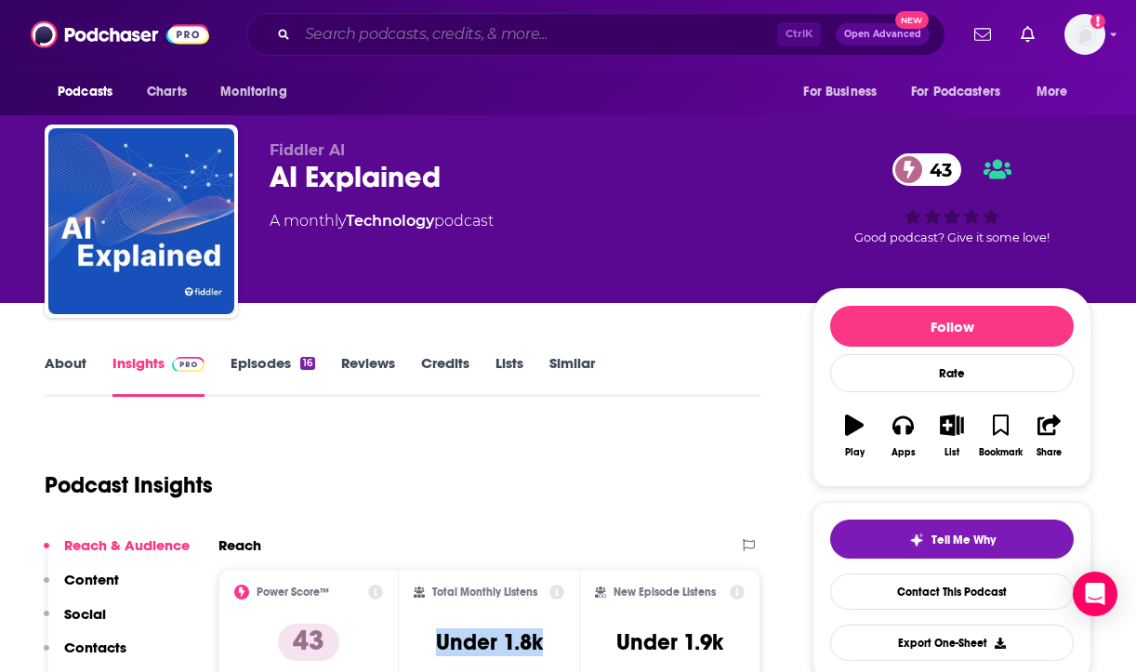
click at [636, 29] on input "Search podcasts, credits, & more..." at bounding box center [536, 35] width 479 height 30
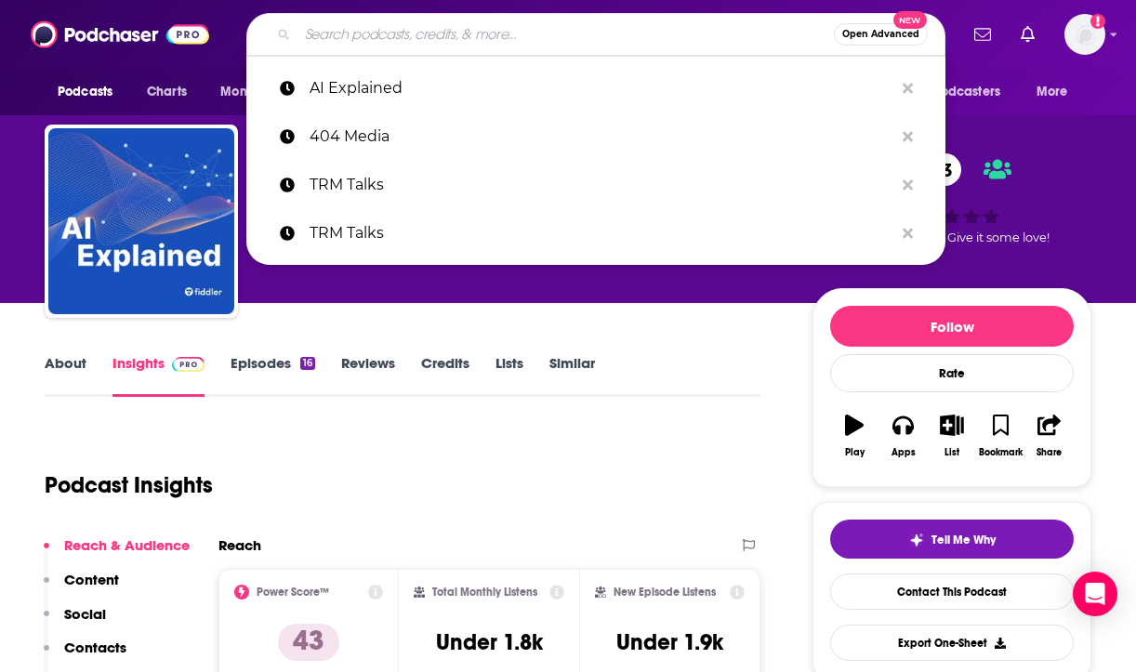
paste input "Machine learning Street talk"
type input "Machine learning Street talk"
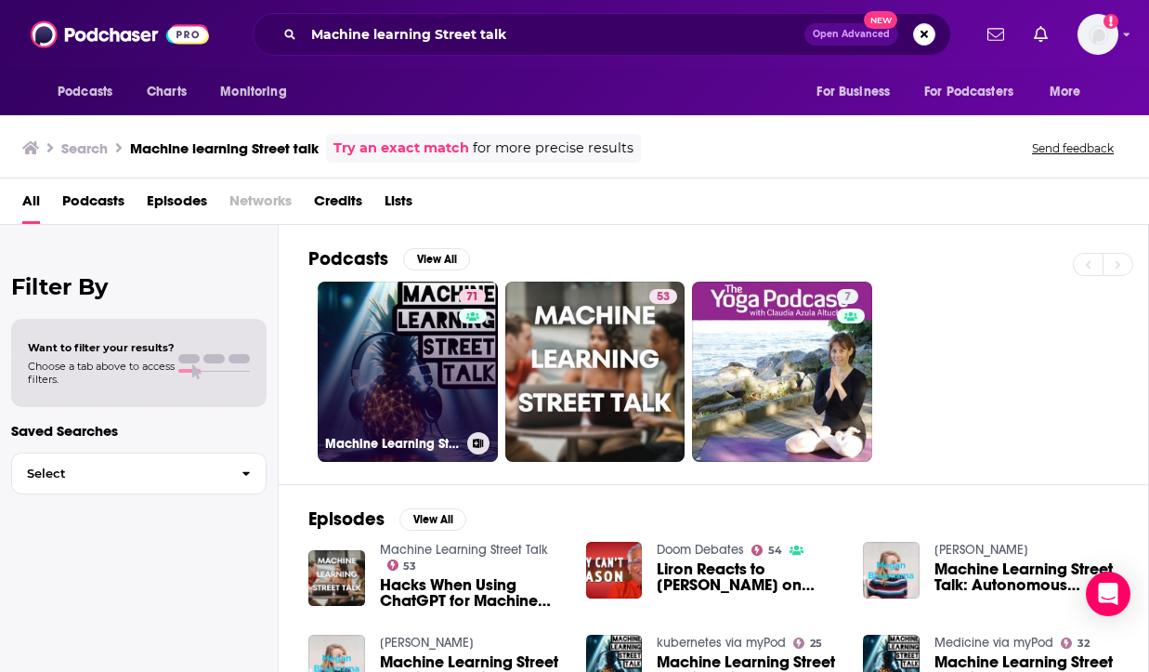
click at [432, 372] on link "71 Machine Learning Street Talk (MLST)" at bounding box center [408, 372] width 180 height 180
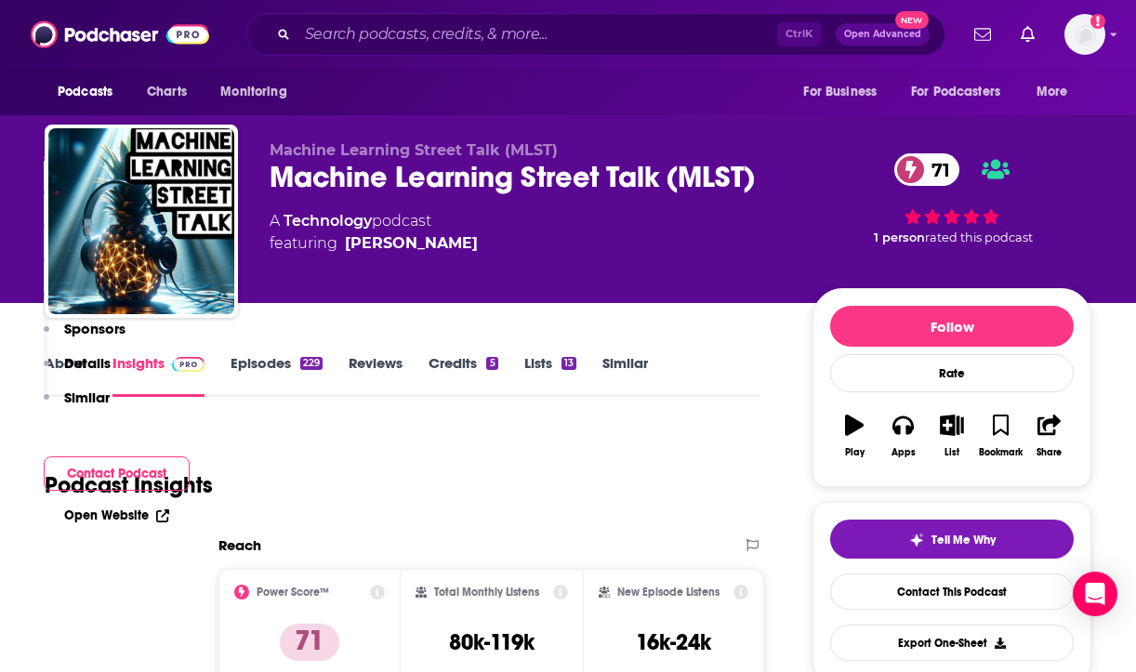
scroll to position [465, 0]
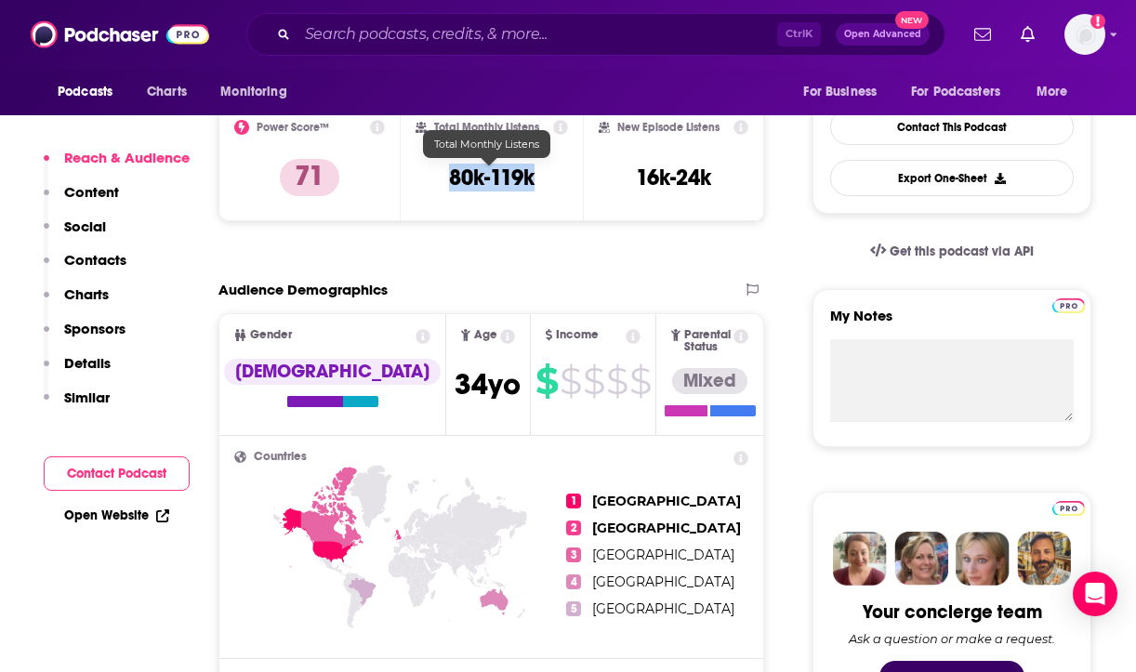
drag, startPoint x: 532, startPoint y: 182, endPoint x: 444, endPoint y: 184, distance: 87.4
click at [444, 184] on div "Total Monthly Listens 80k-119k" at bounding box center [491, 162] width 152 height 85
copy h3 "80k-119k"
click at [479, 42] on input "Search podcasts, credits, & more..." at bounding box center [536, 35] width 479 height 30
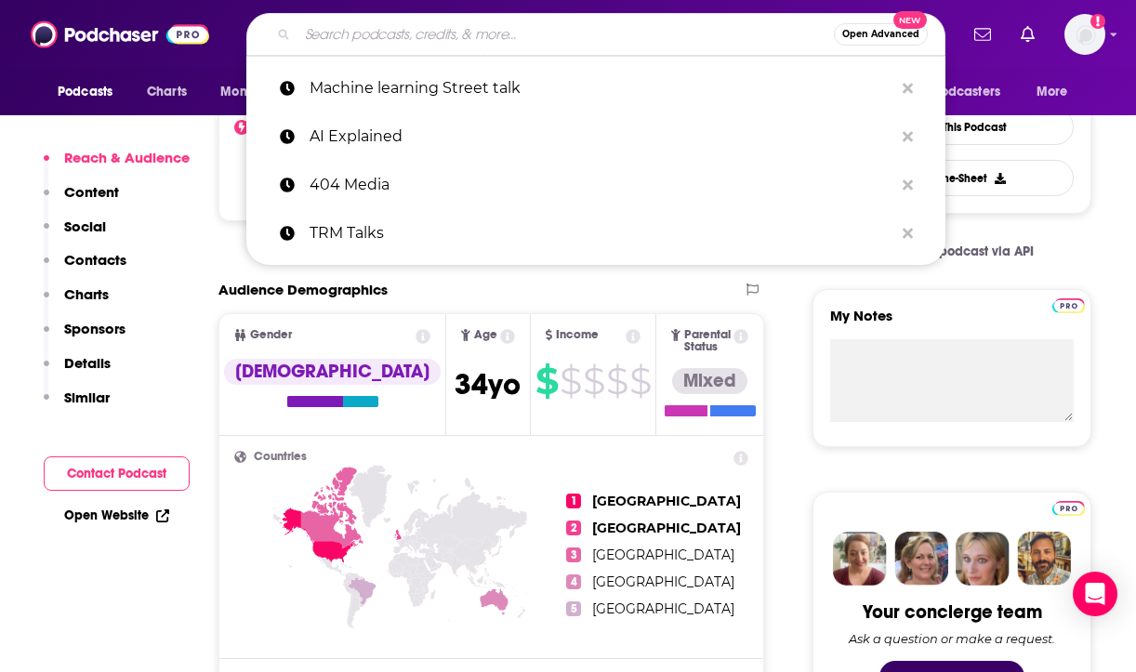
paste input "Acquired"
type input "Acquired"
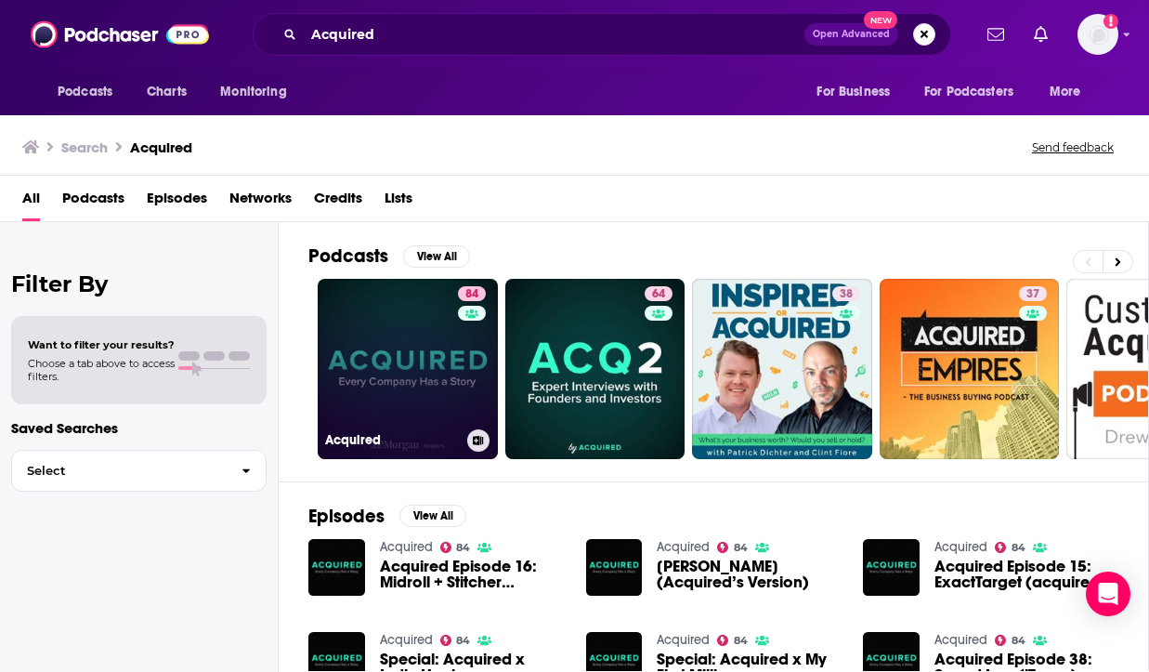
click at [404, 399] on link "84 Acquired" at bounding box center [408, 369] width 180 height 180
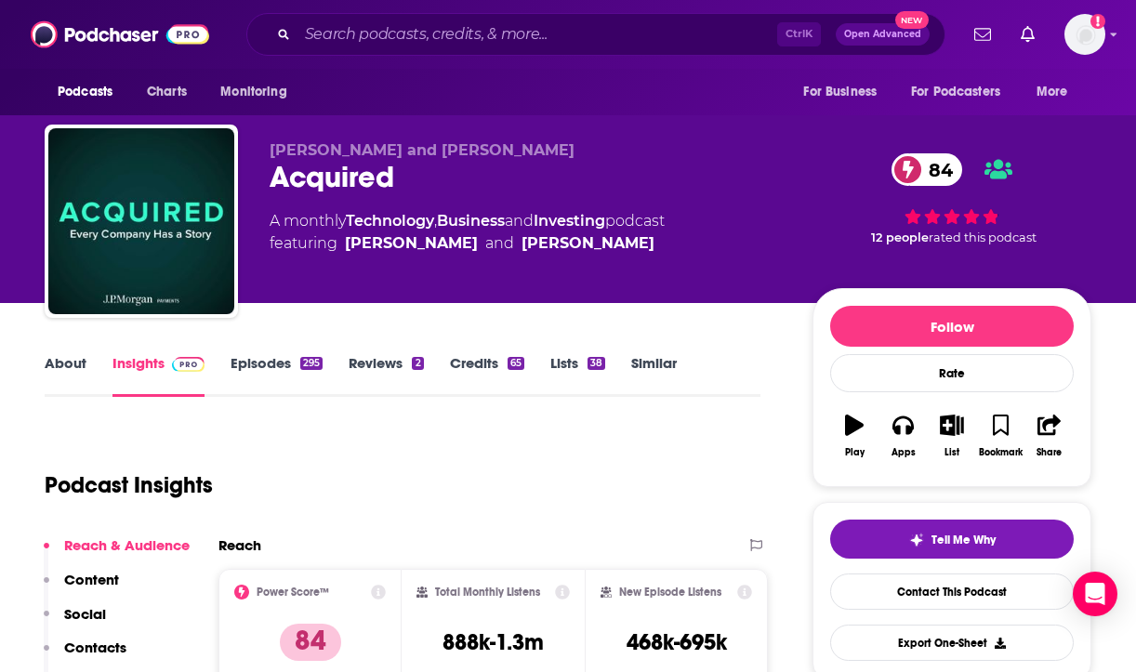
click at [373, 595] on icon at bounding box center [378, 591] width 15 height 15
click at [375, 585] on icon at bounding box center [378, 591] width 15 height 15
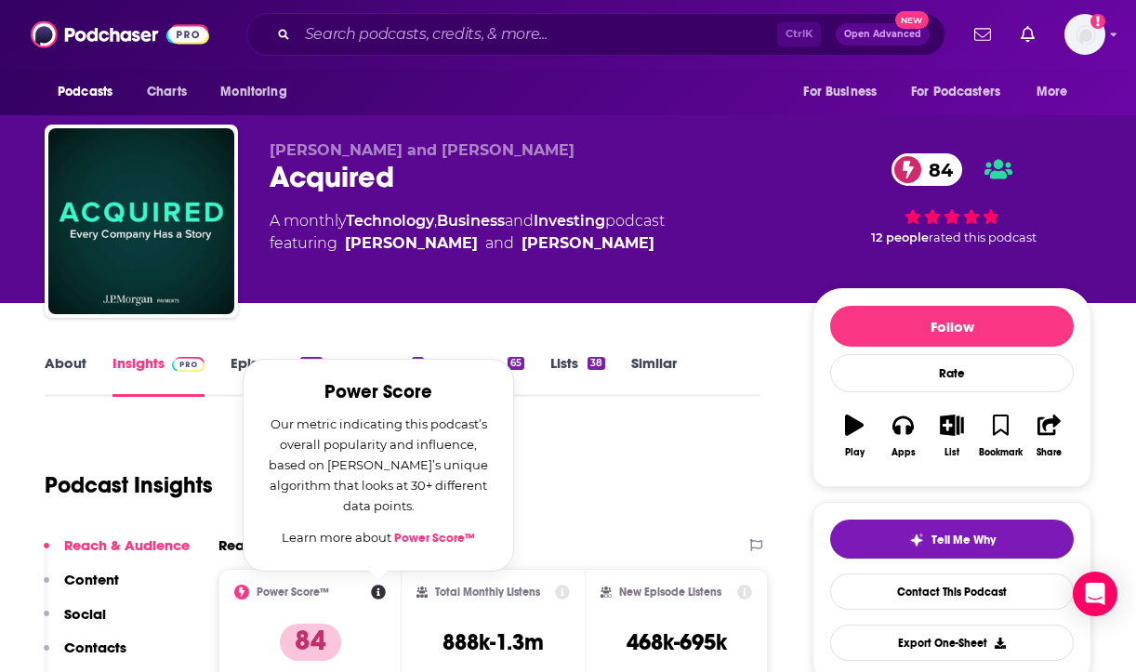
click at [414, 534] on link "Power Score™" at bounding box center [434, 538] width 81 height 15
